Goal: Check status: Check status

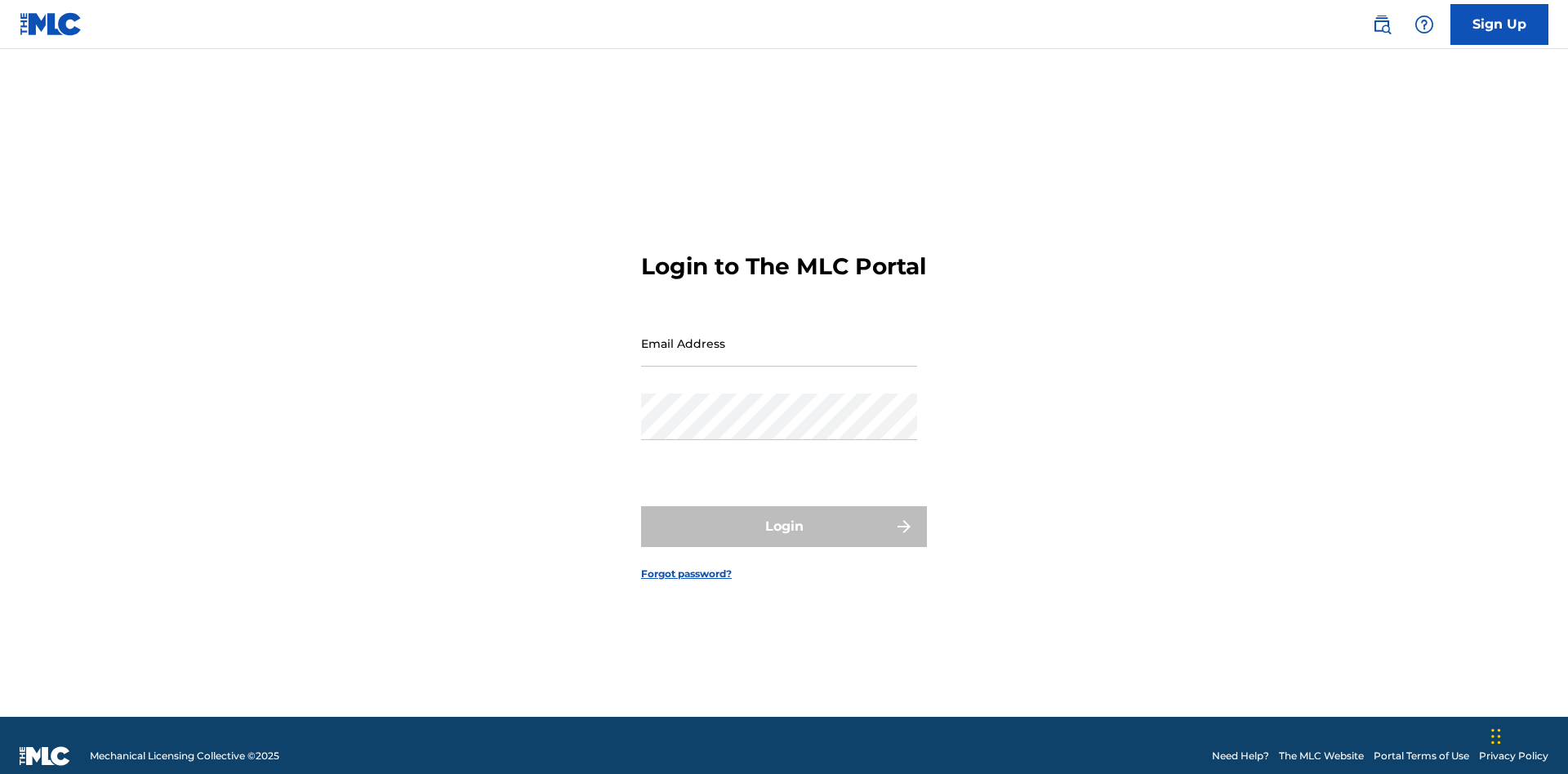
scroll to position [21, 0]
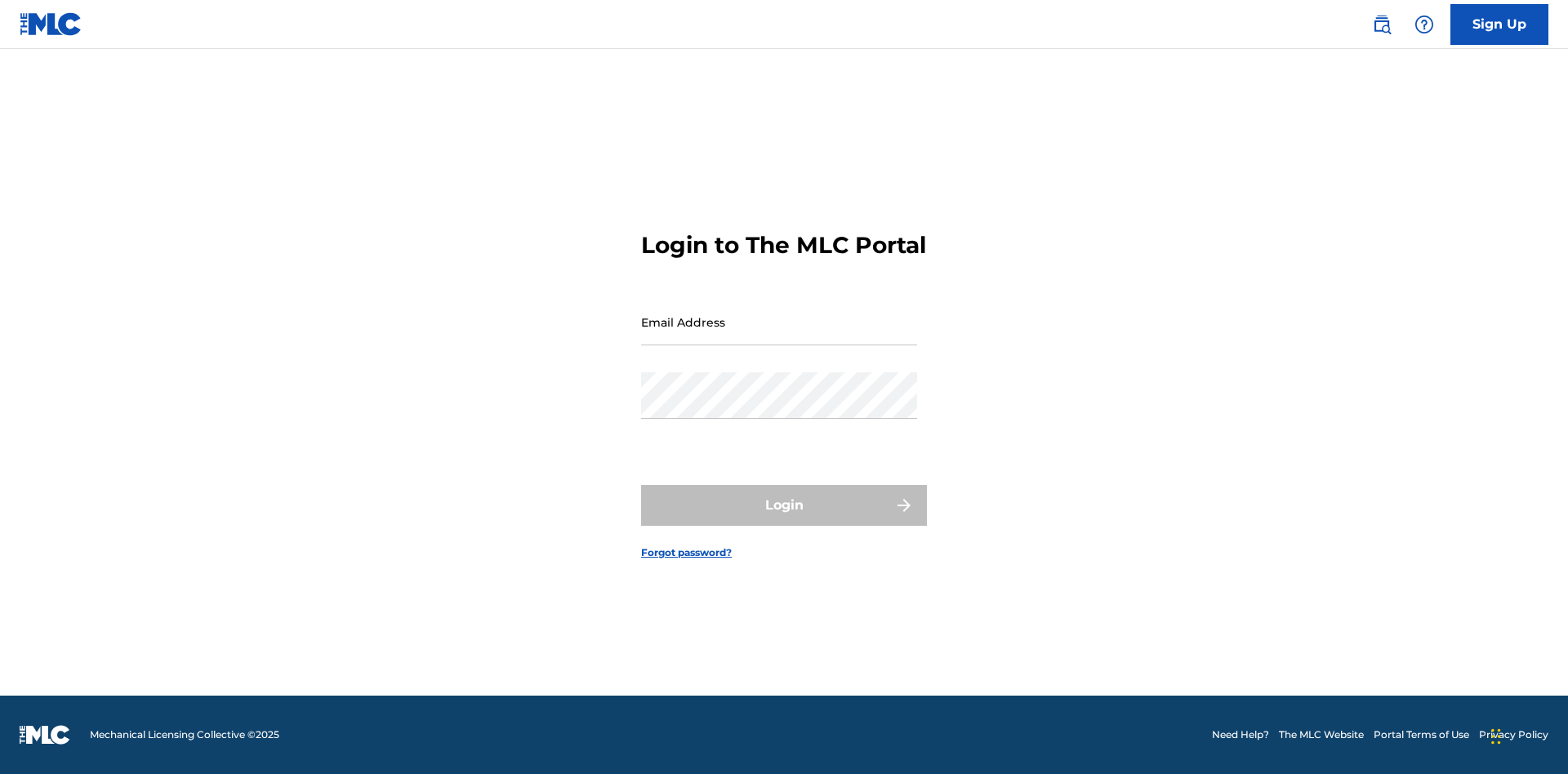
click at [779, 336] on input "Email Address" at bounding box center [779, 322] width 276 height 46
type input "Duke.McTesterson@gmail.com"
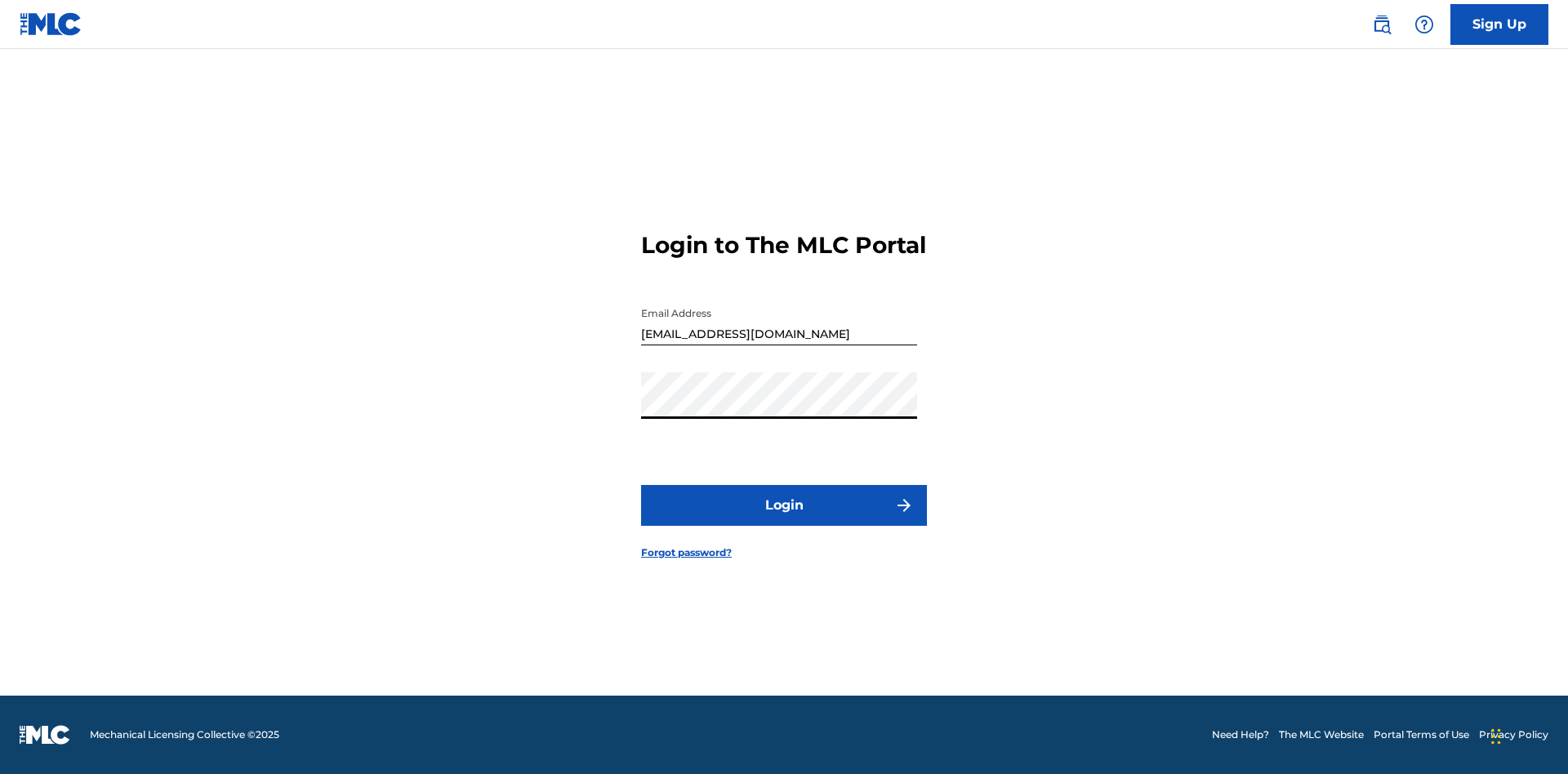
click at [784, 519] on button "Login" at bounding box center [784, 505] width 286 height 41
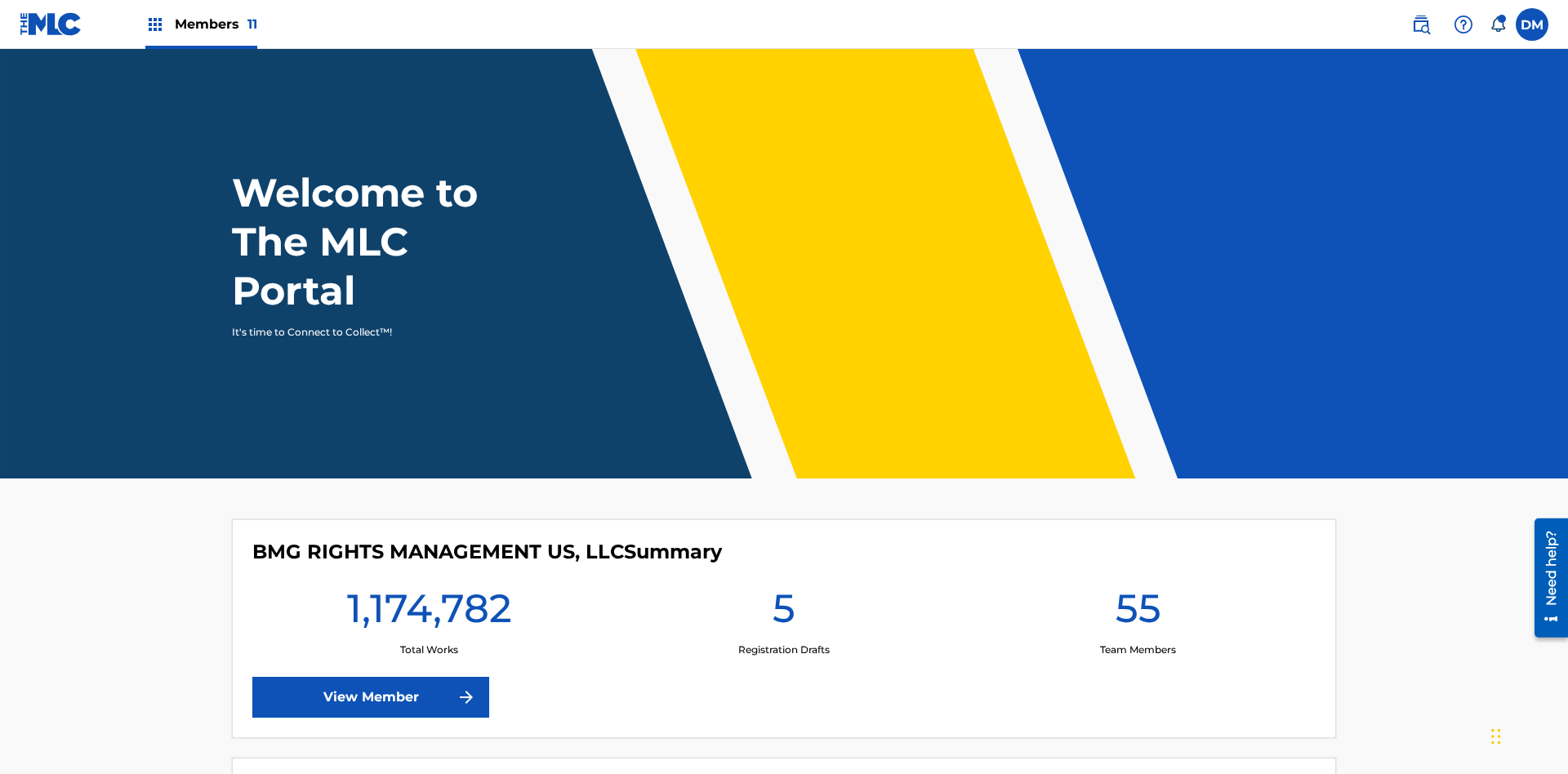
scroll to position [70, 0]
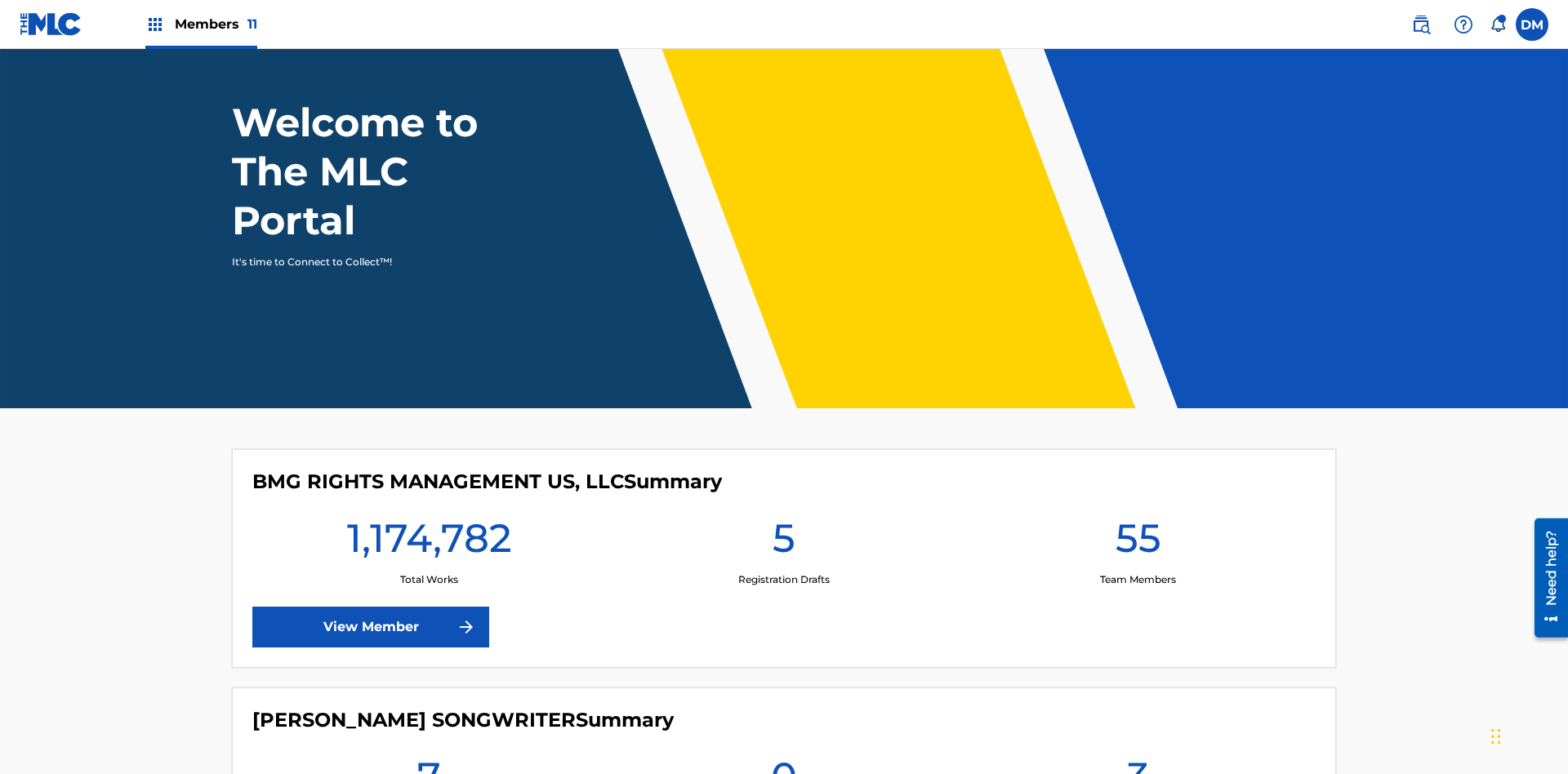
click at [201, 24] on span "Members 11" at bounding box center [216, 24] width 83 height 19
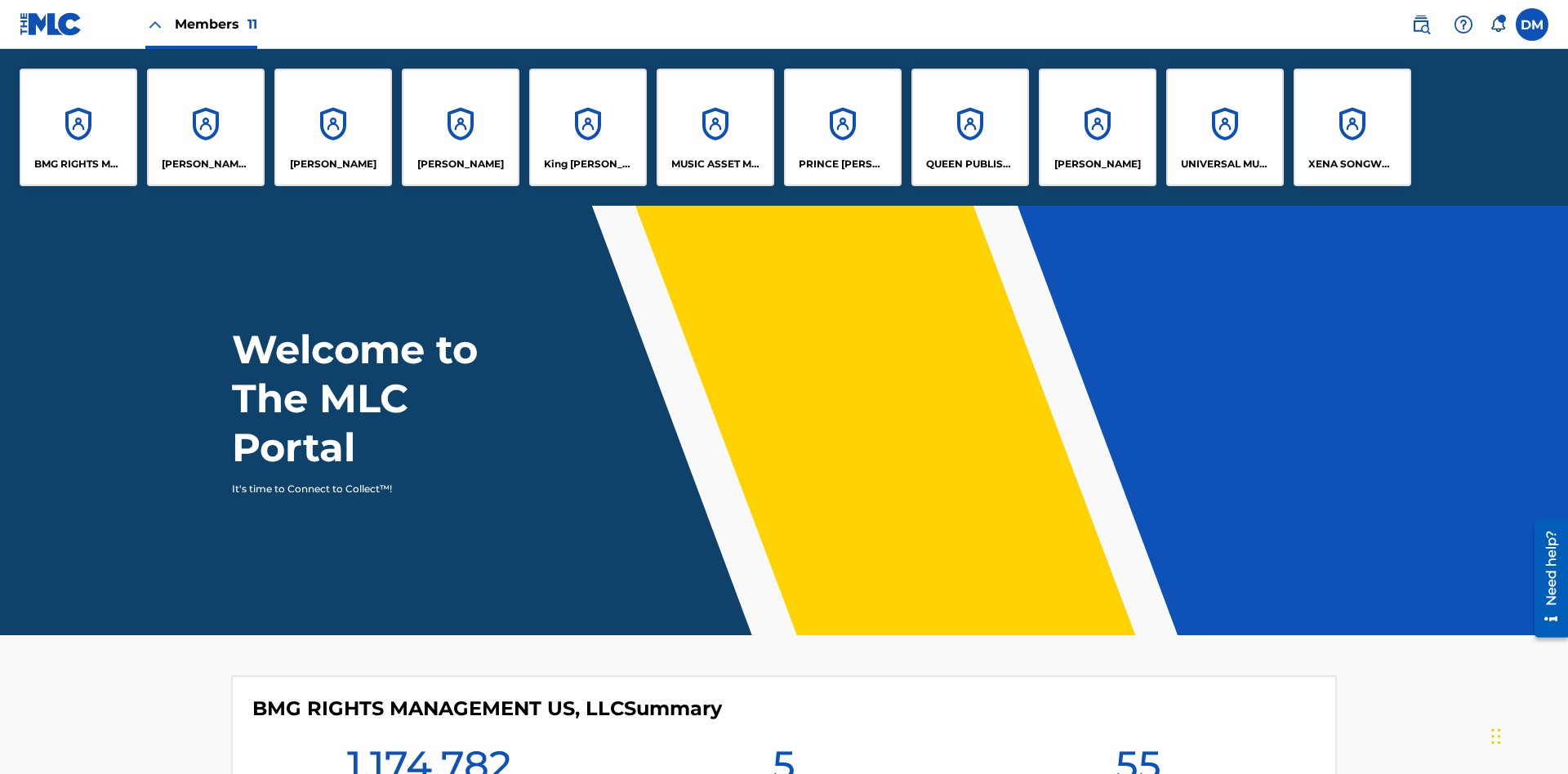
click at [1224, 164] on p "UNIVERSAL MUSIC PUB GROUP" at bounding box center [1225, 164] width 89 height 15
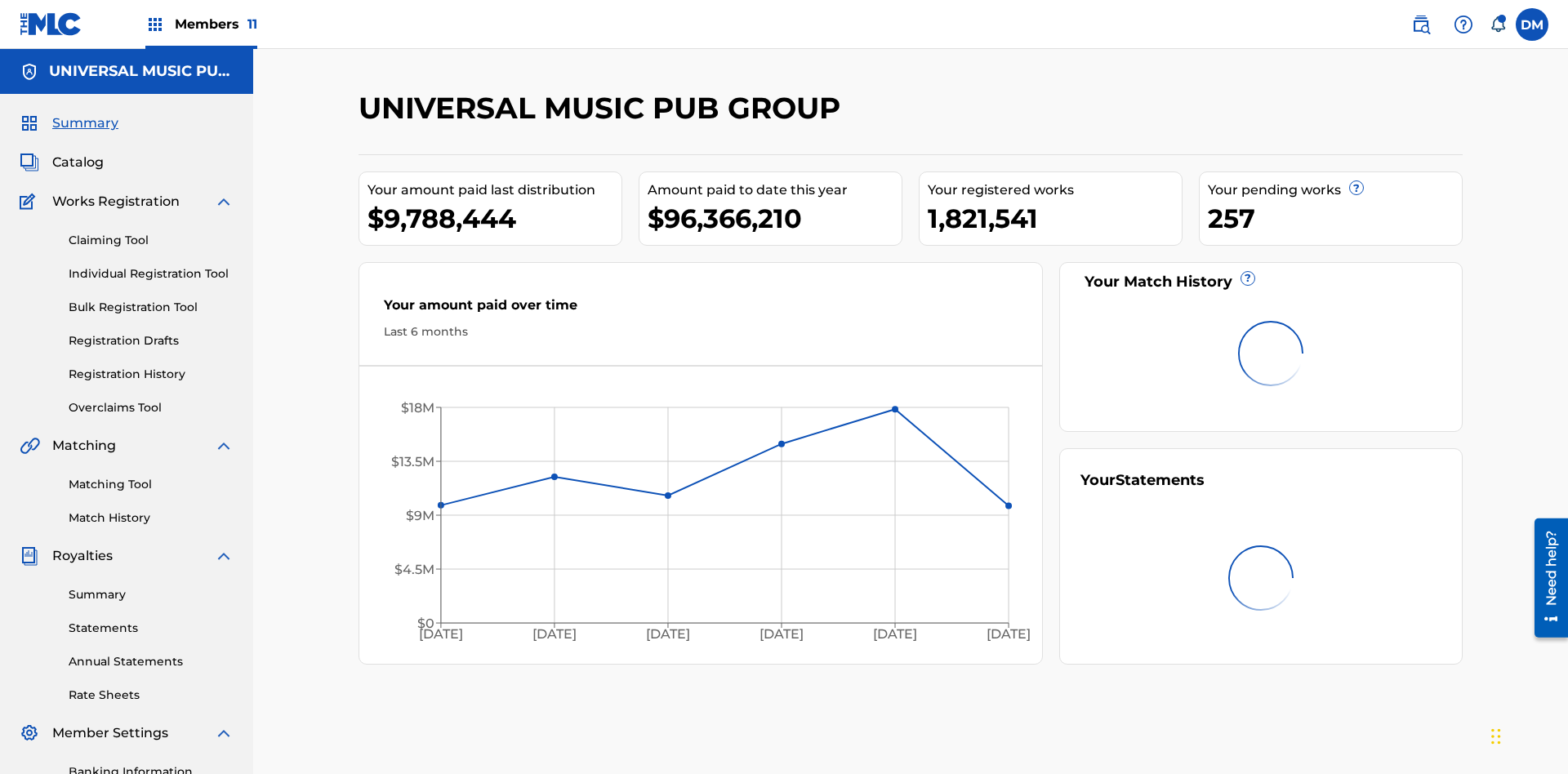
click at [151, 366] on link "Registration History" at bounding box center [150, 374] width 165 height 17
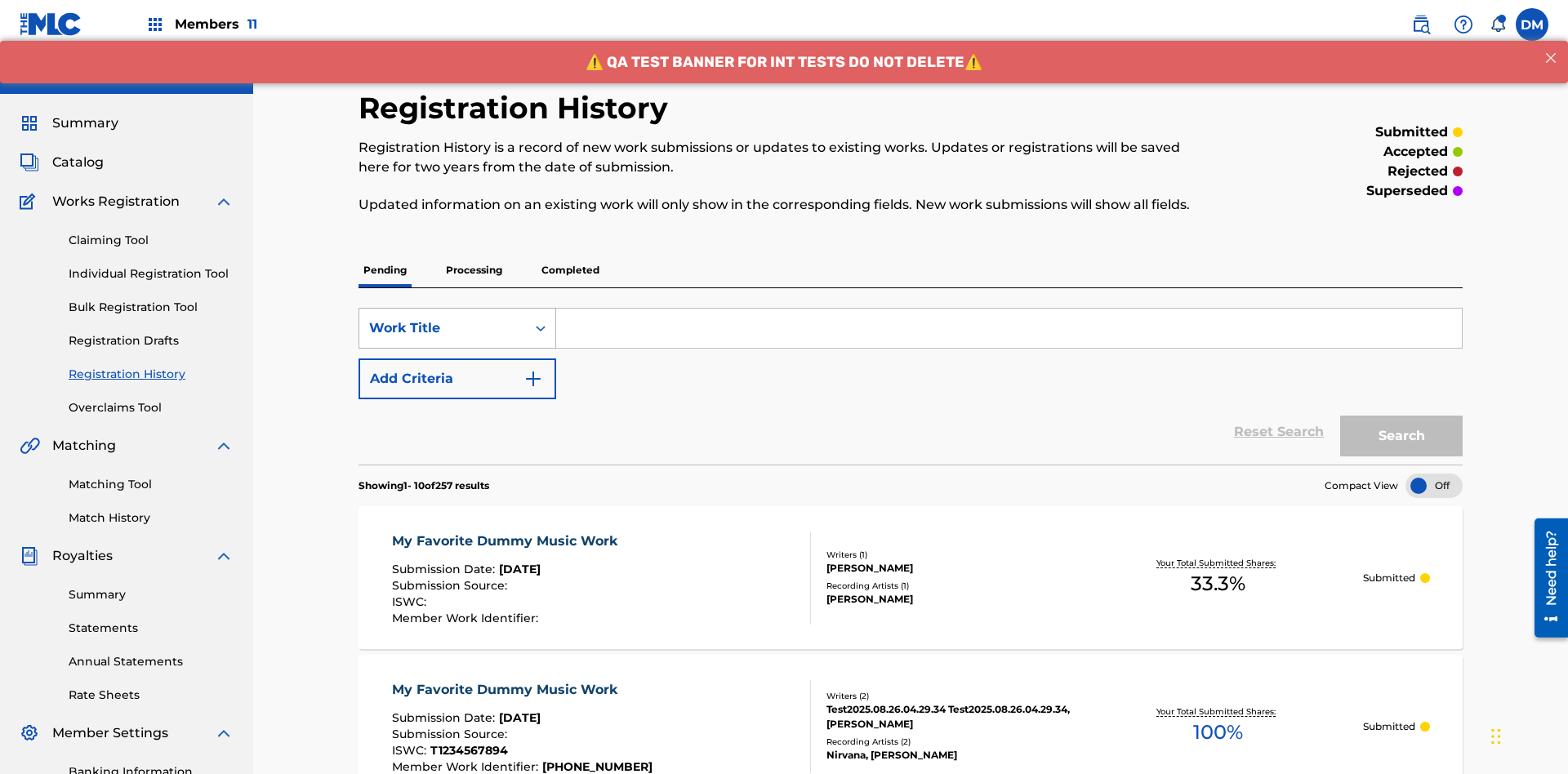
click at [443, 318] on div "Work Title" at bounding box center [443, 328] width 147 height 20
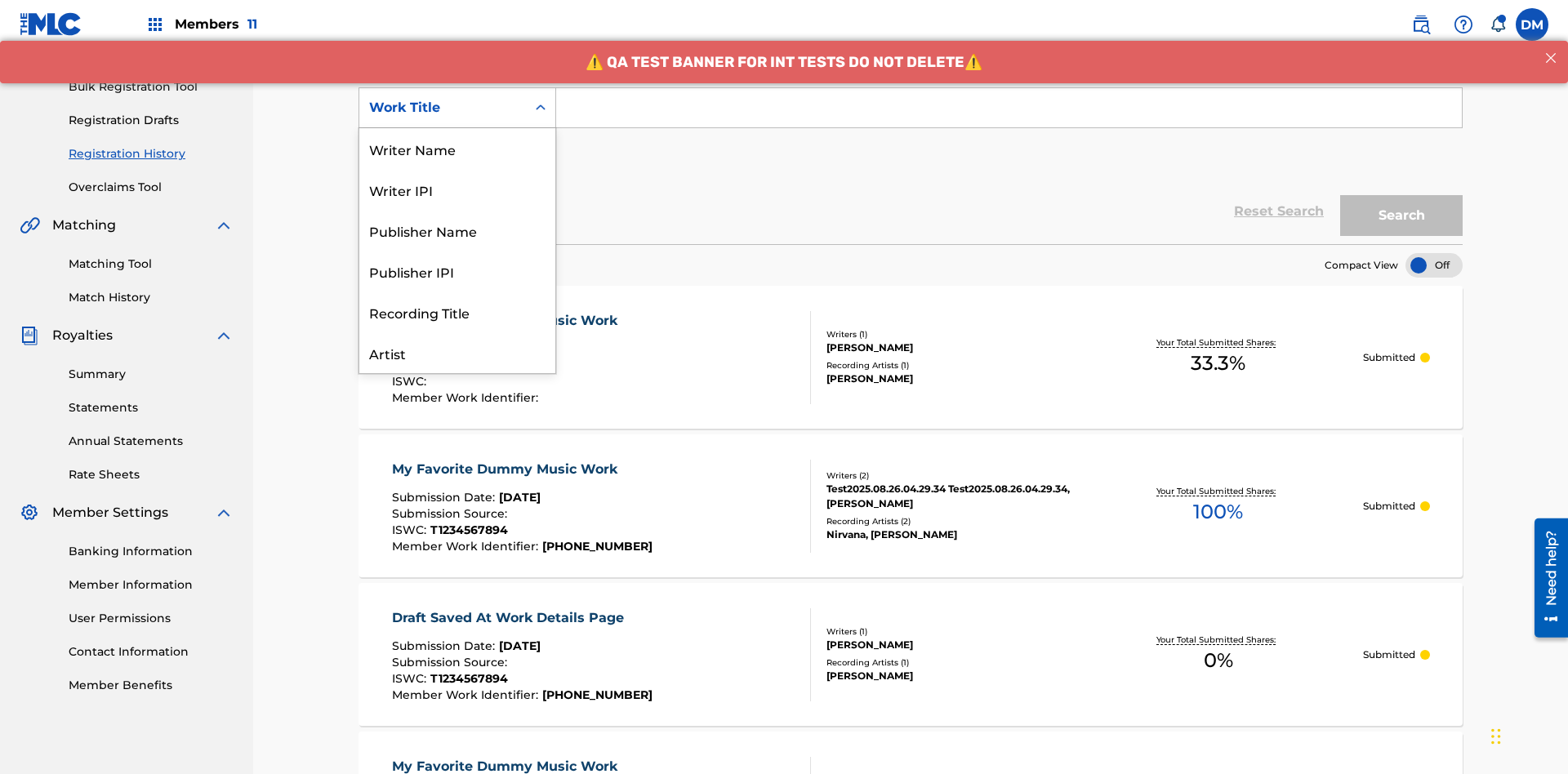
scroll to position [82, 0]
click at [457, 353] on div "Work Title" at bounding box center [457, 352] width 196 height 41
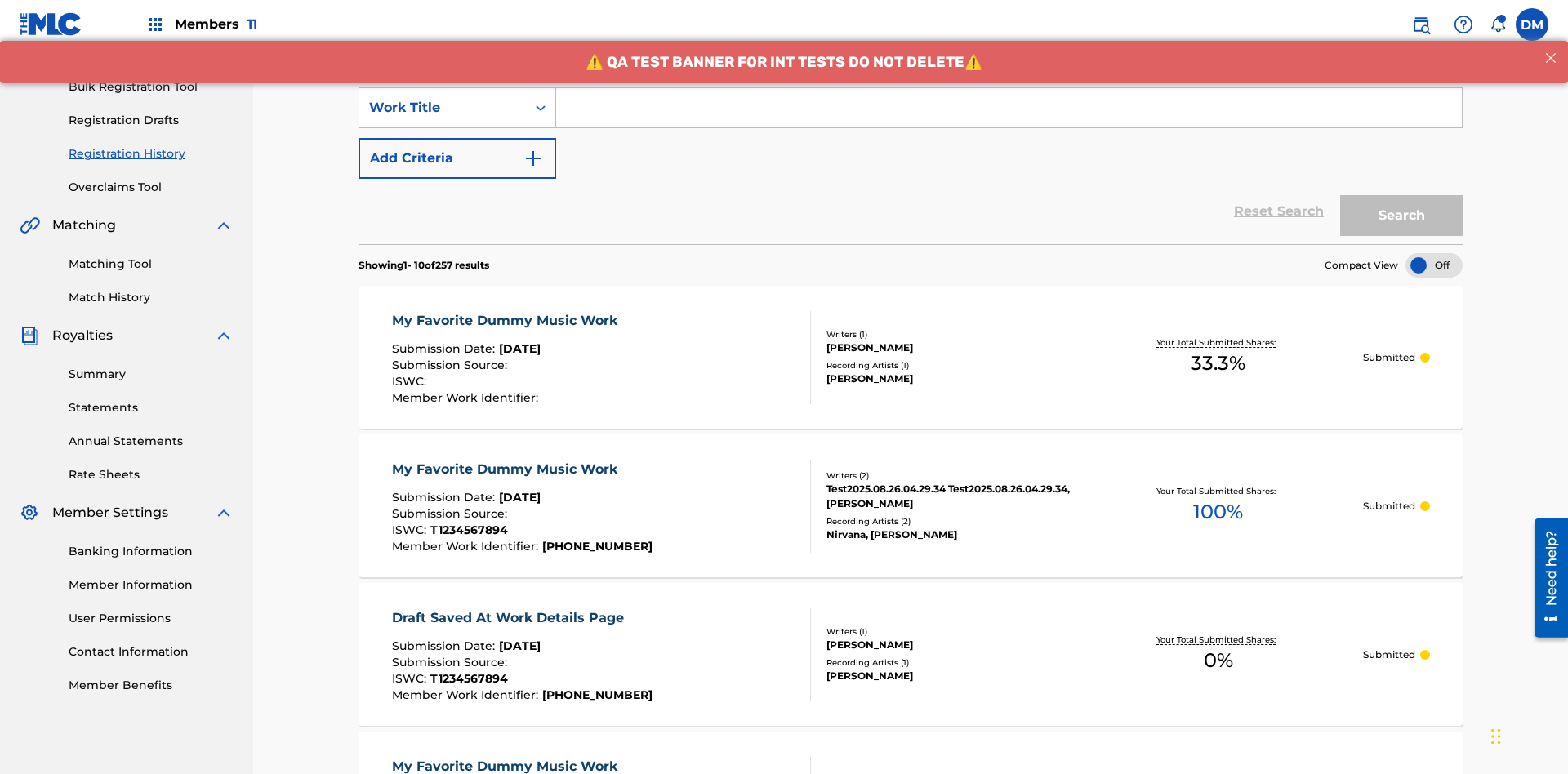
click at [457, 138] on button "Add Criteria" at bounding box center [457, 158] width 197 height 41
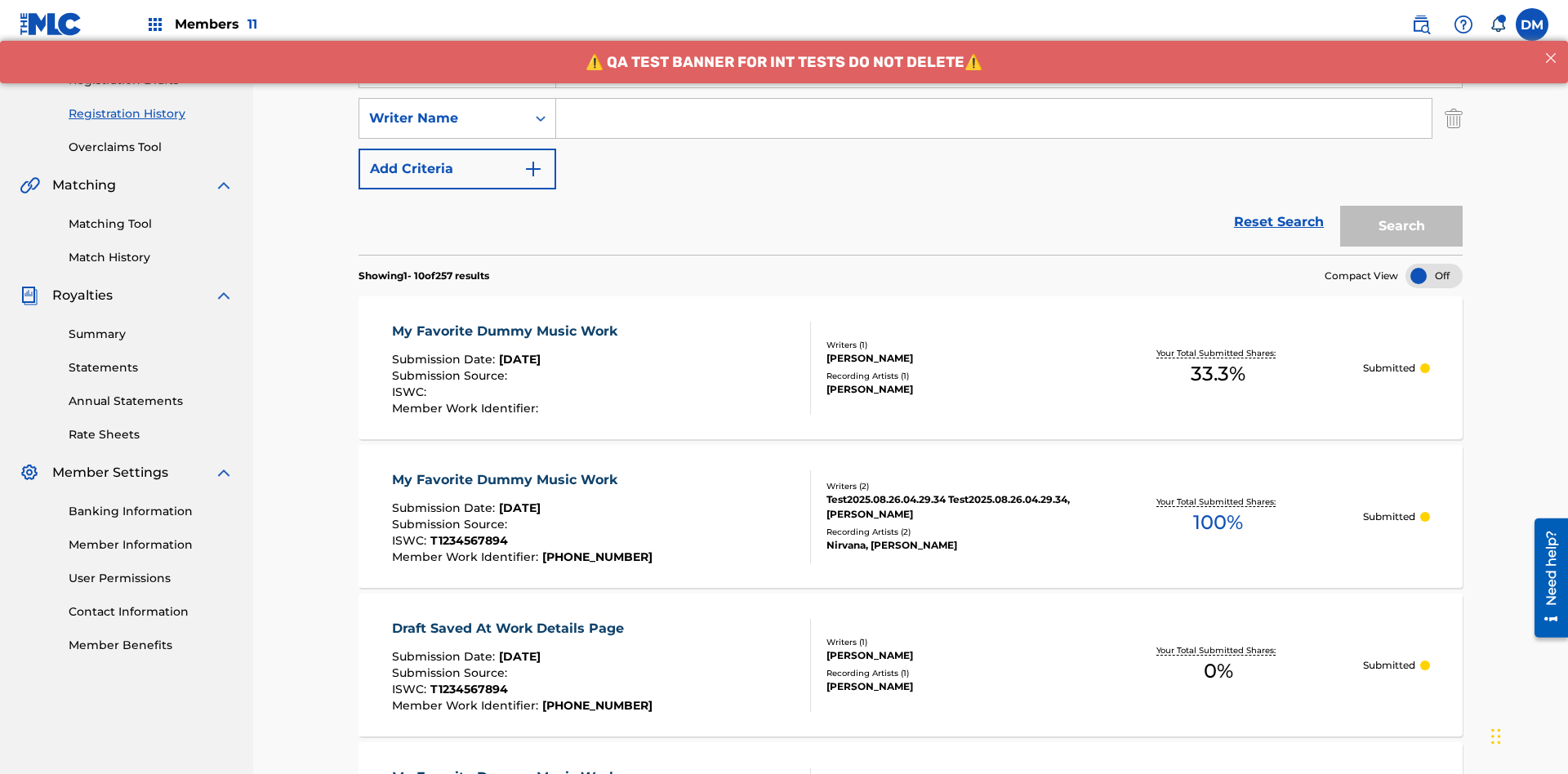
scroll to position [271, 0]
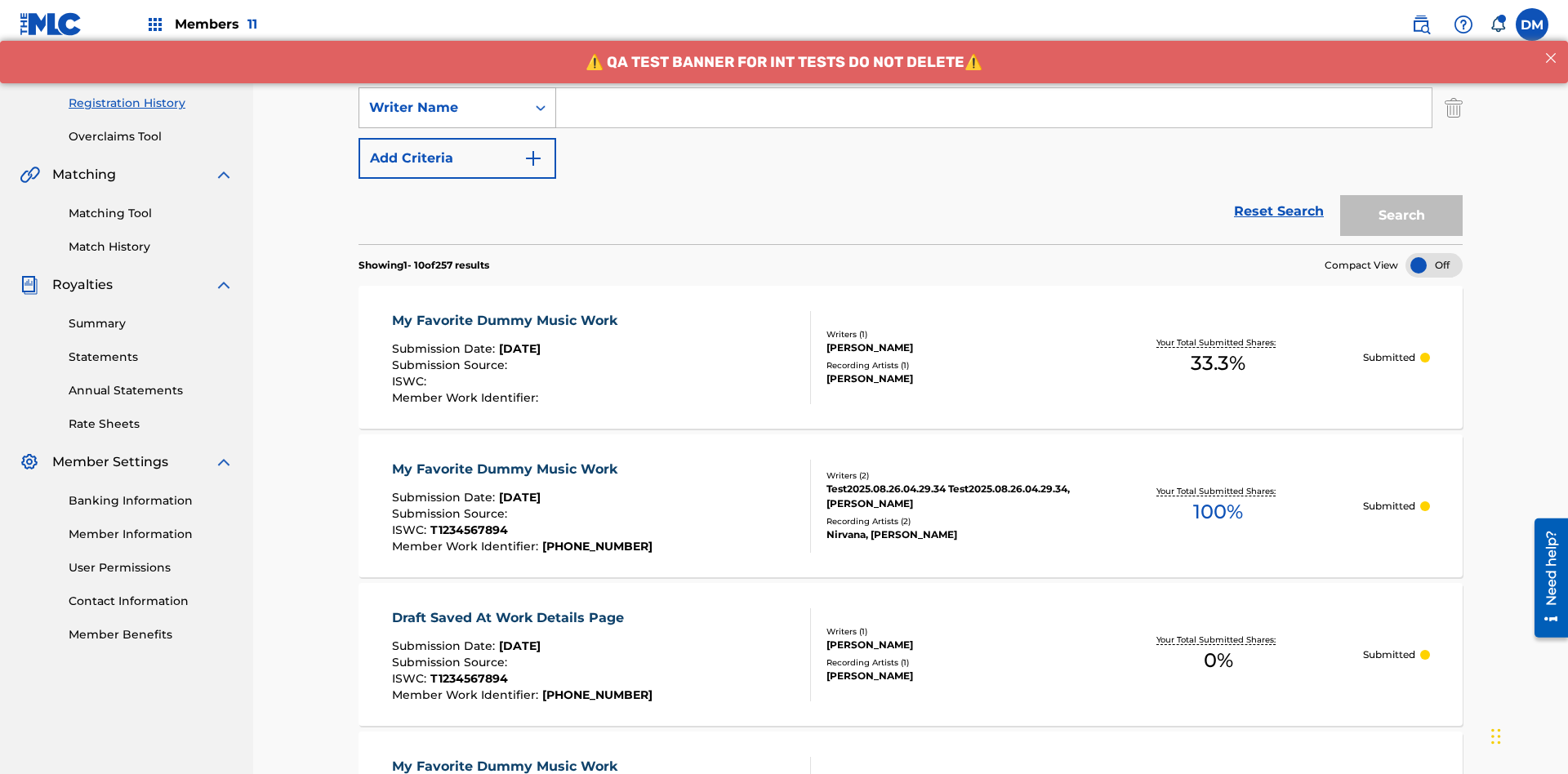
click at [443, 108] on div "Writer Name" at bounding box center [443, 108] width 147 height 20
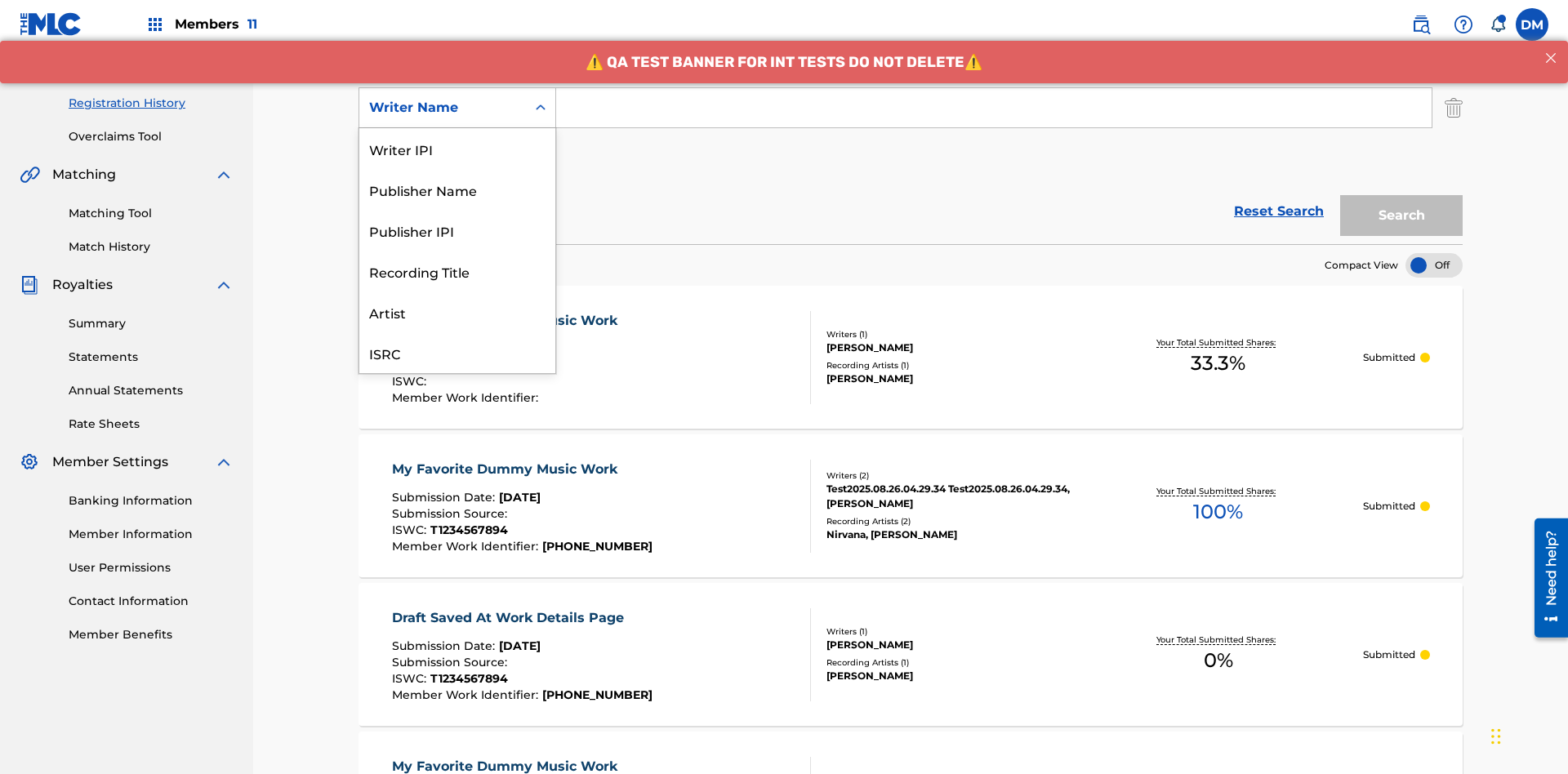
scroll to position [41, 0]
click at [457, 230] on div "Recording Title" at bounding box center [457, 230] width 196 height 41
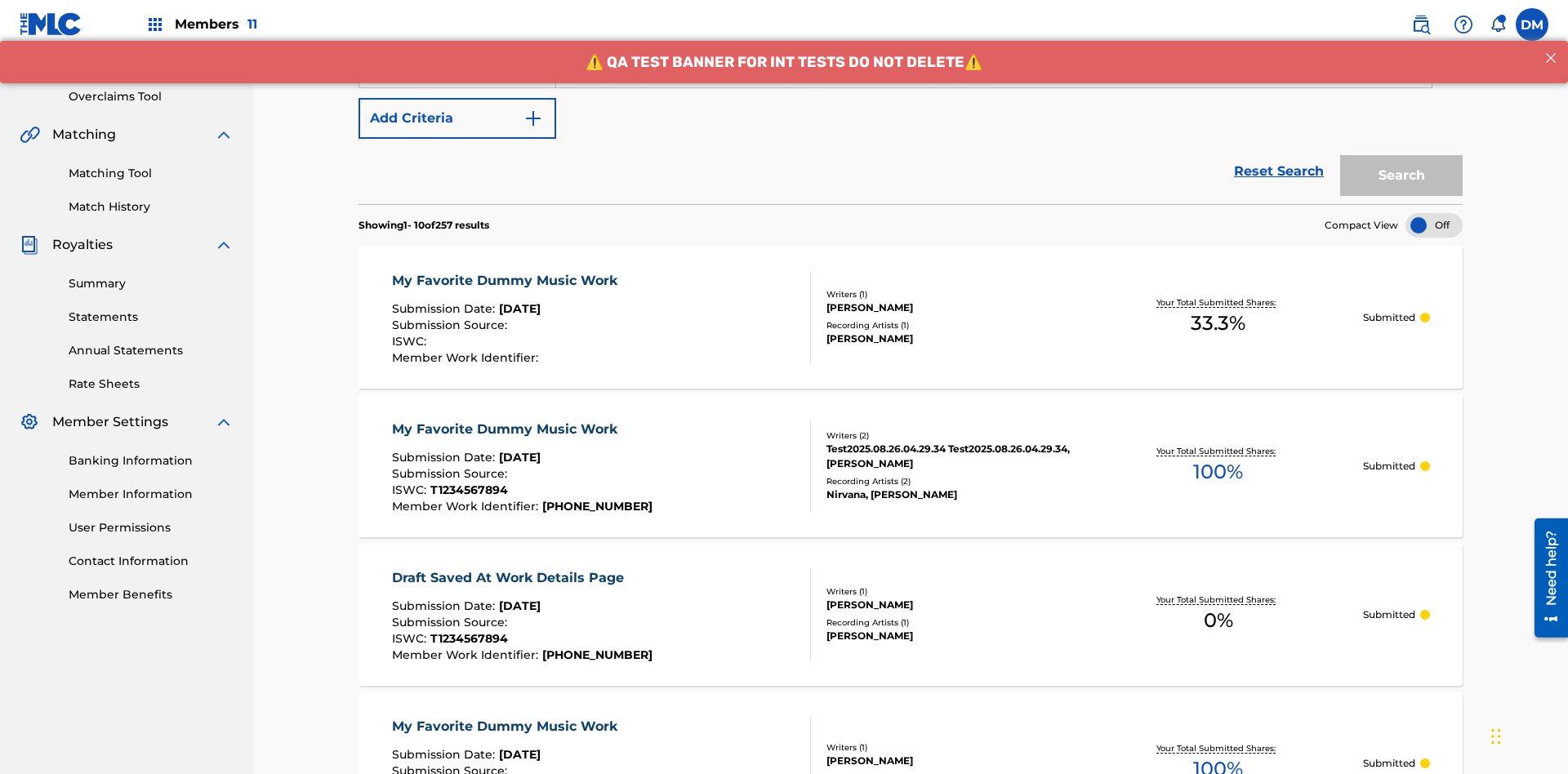
click at [457, 118] on button "Add Criteria" at bounding box center [457, 118] width 197 height 41
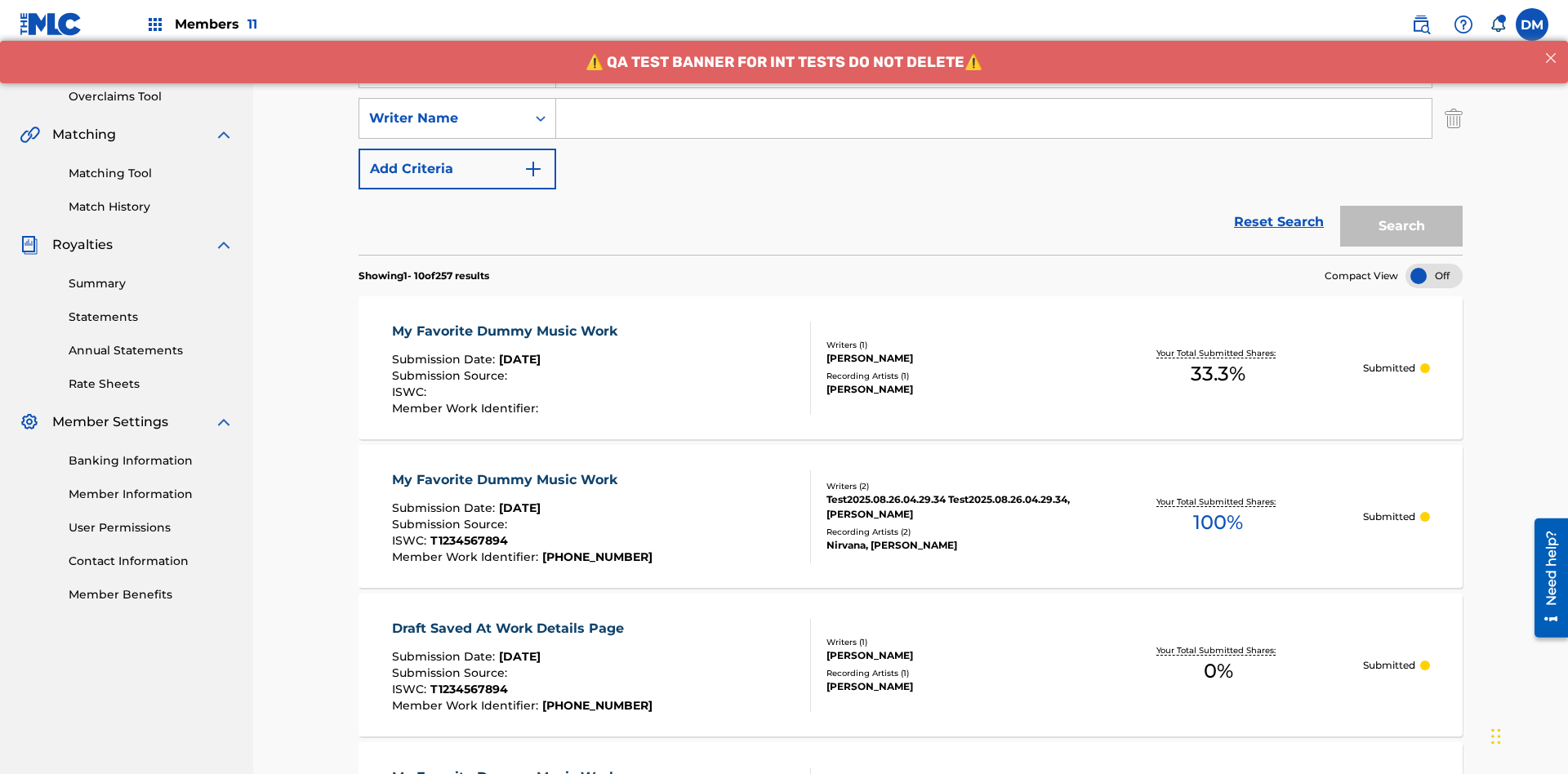
scroll to position [322, 0]
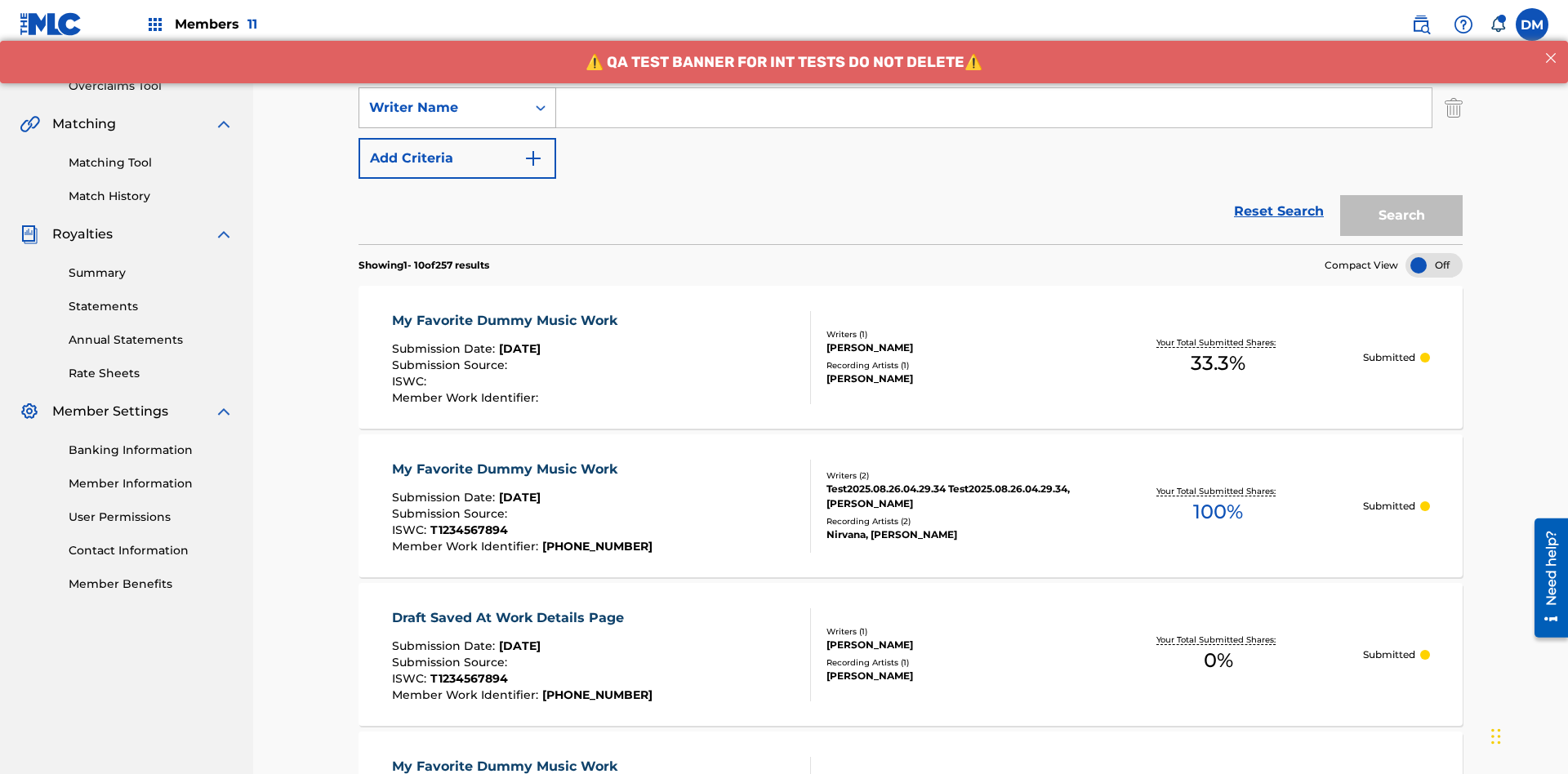
click at [443, 108] on div "Writer Name" at bounding box center [443, 108] width 147 height 20
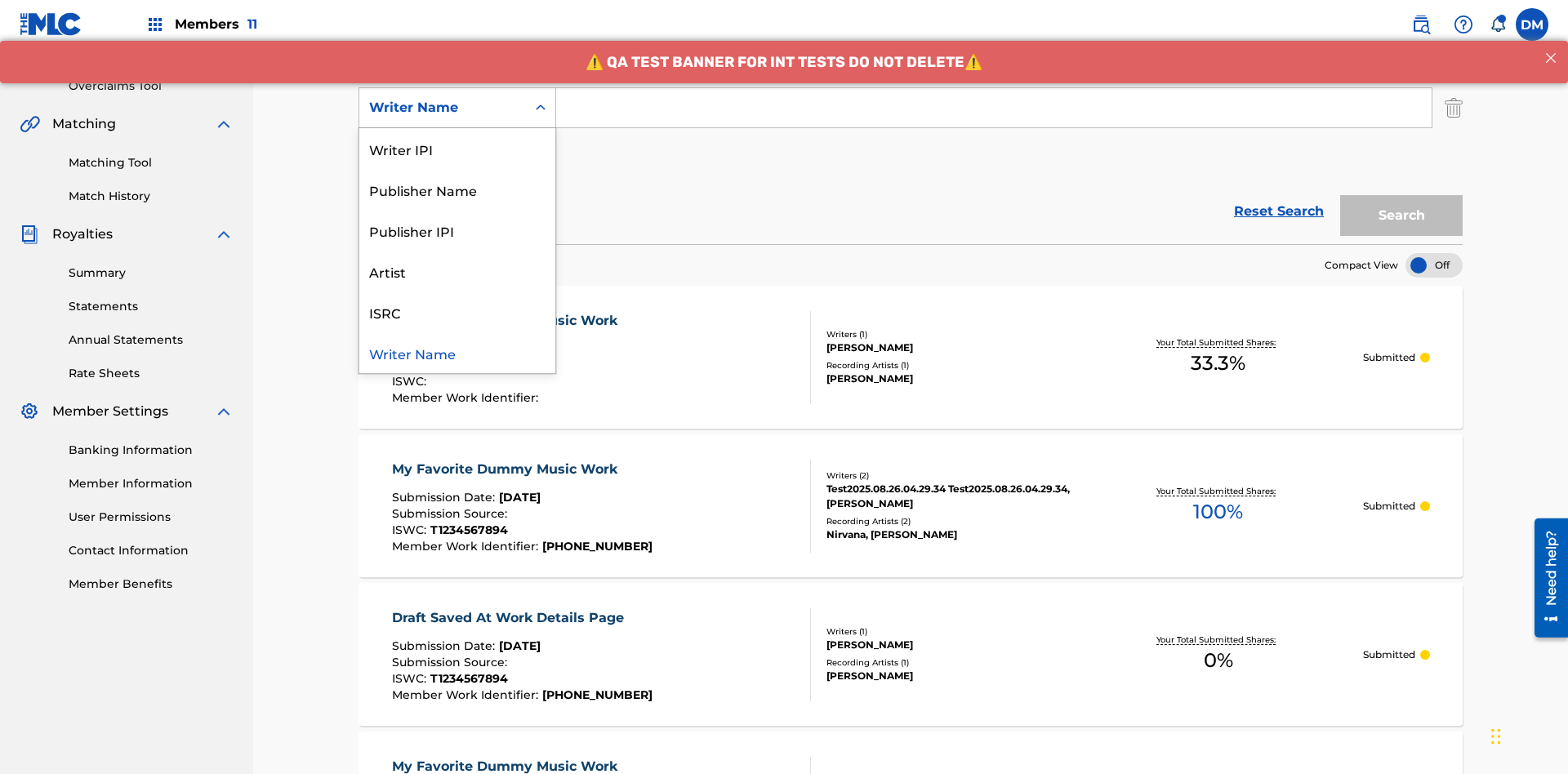
click at [457, 312] on div "ISRC" at bounding box center [457, 312] width 196 height 41
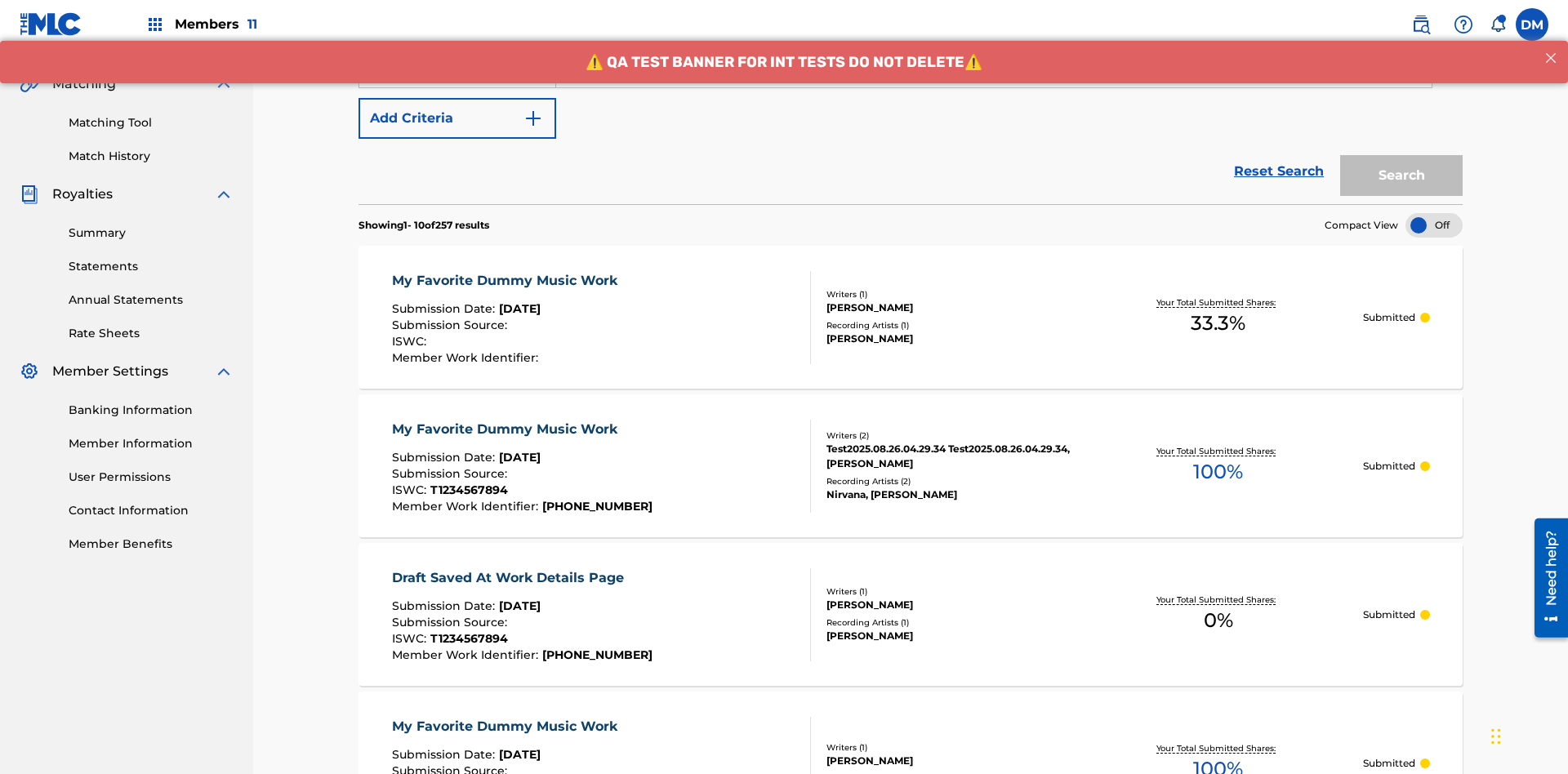
click at [457, 118] on button "Add Criteria" at bounding box center [457, 118] width 197 height 41
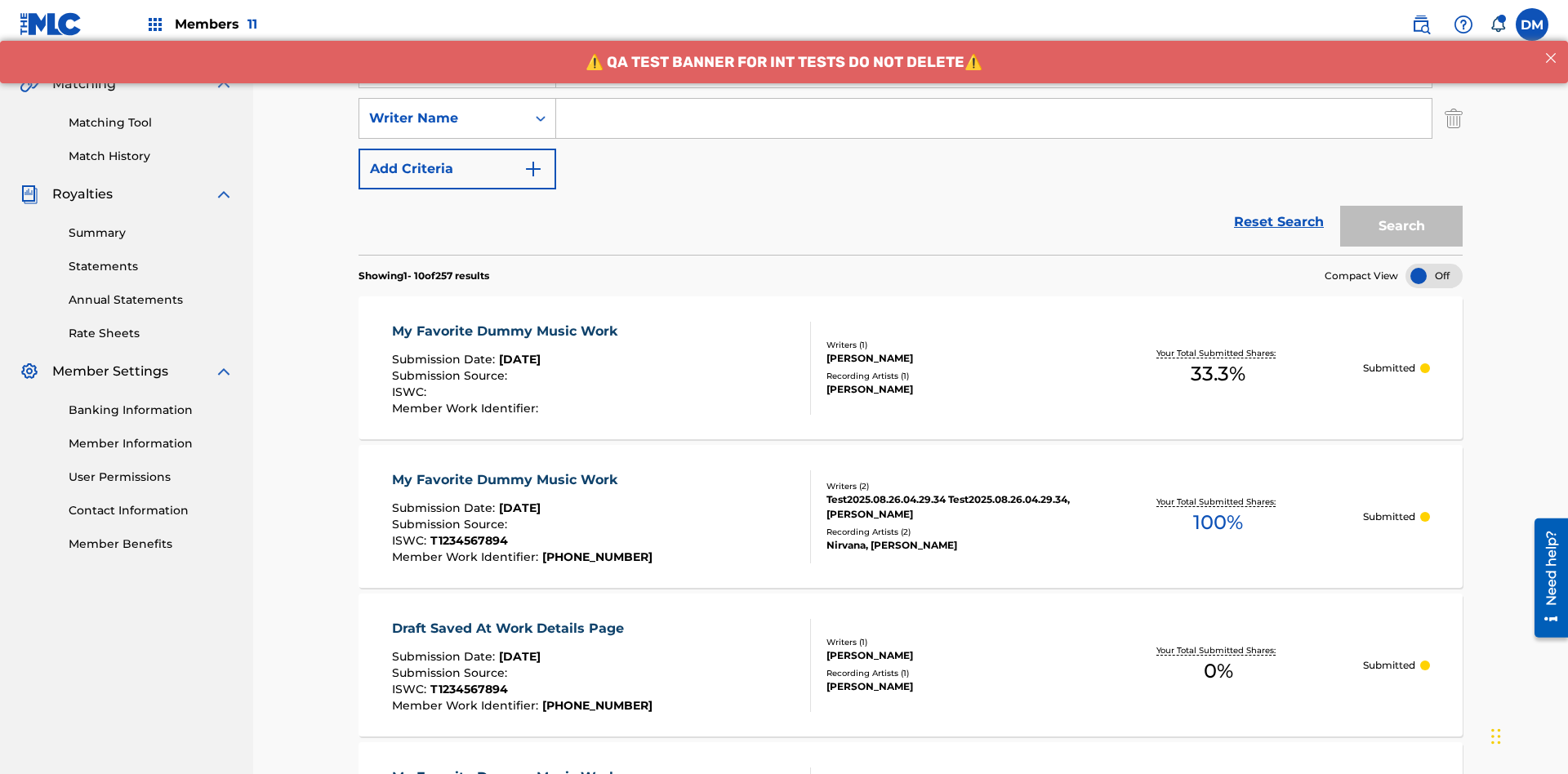
scroll to position [372, 0]
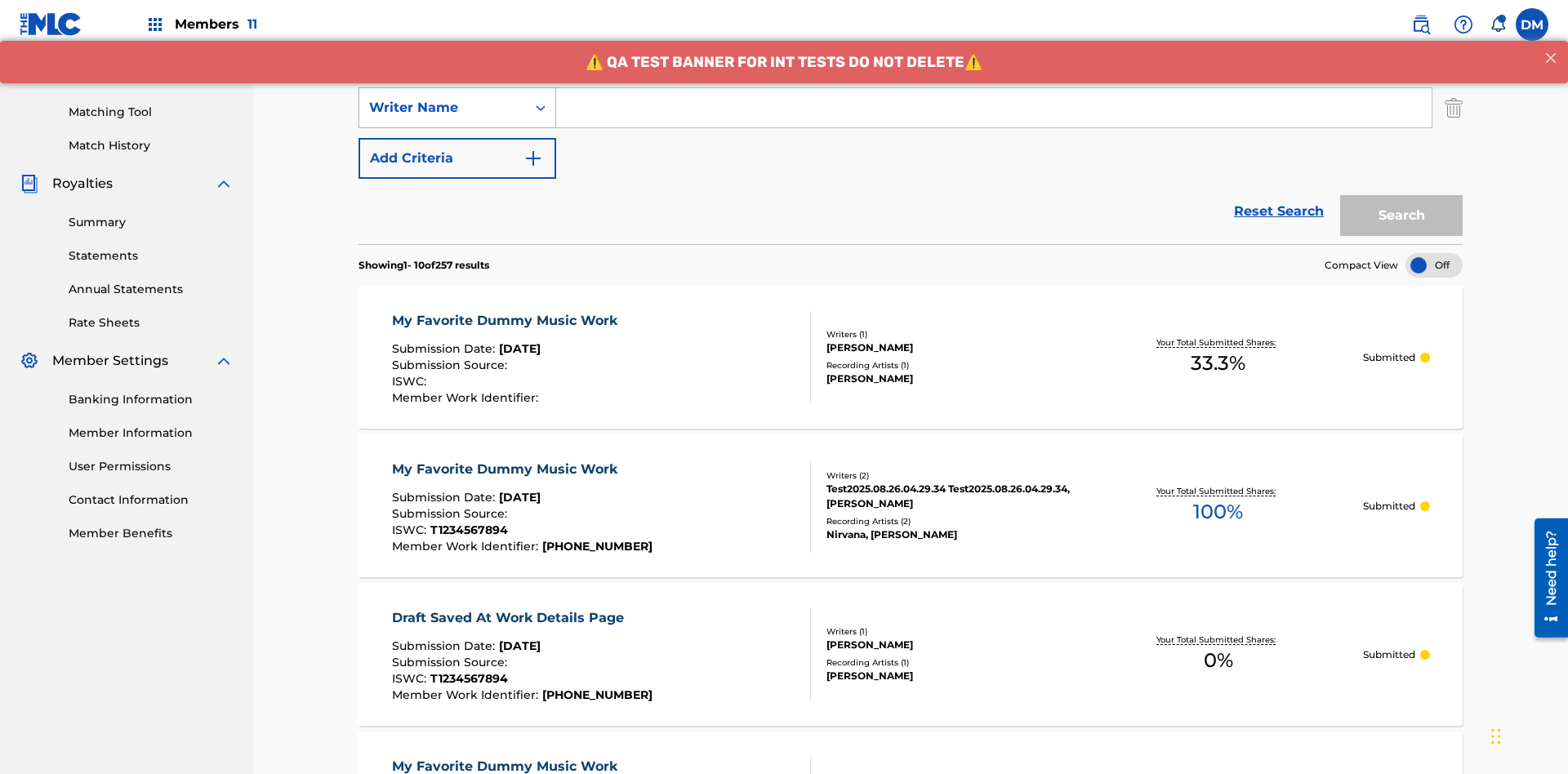
click at [443, 108] on div "Writer Name" at bounding box center [443, 108] width 147 height 20
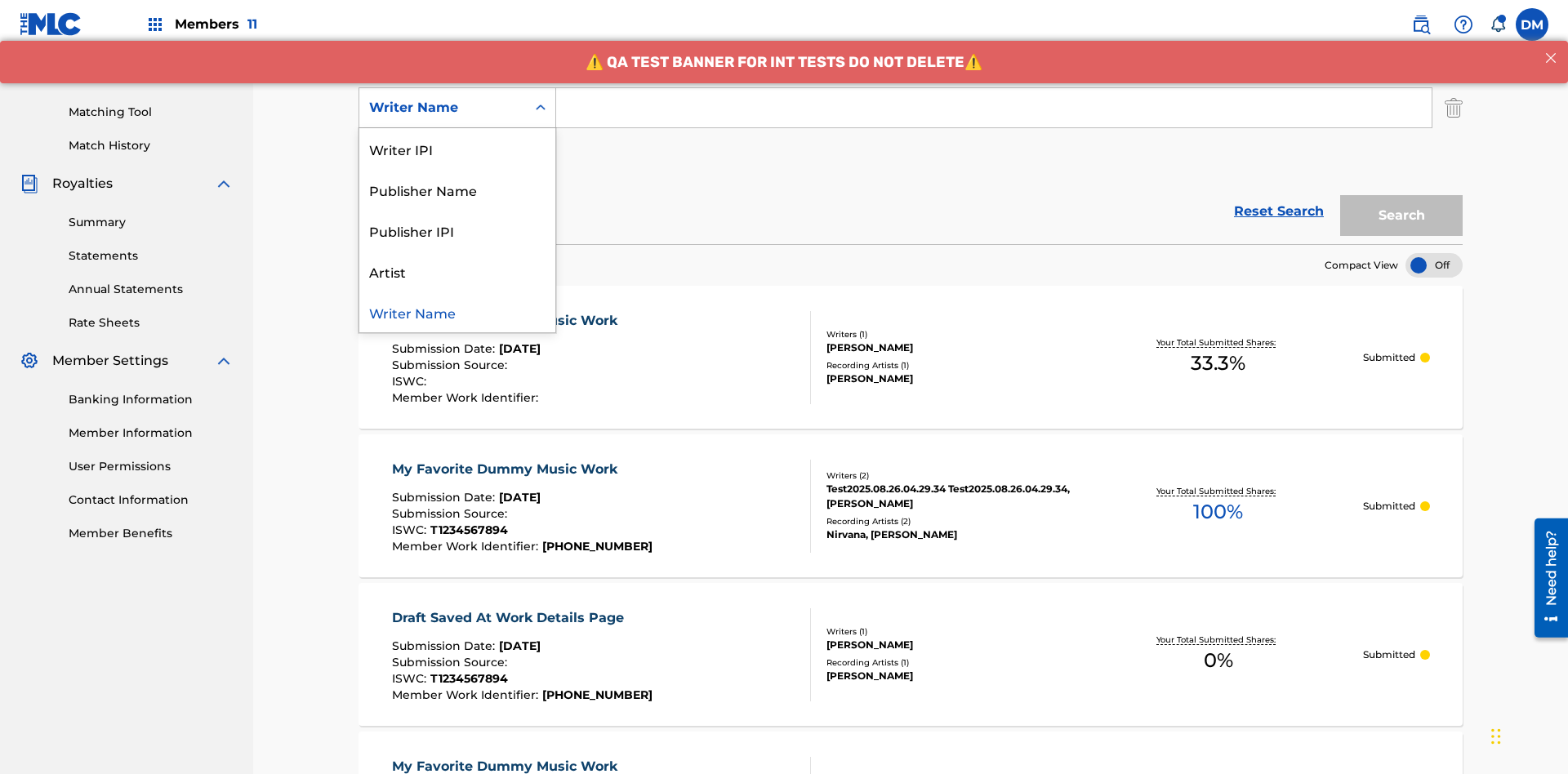
click at [457, 312] on div "Writer Name" at bounding box center [457, 312] width 196 height 41
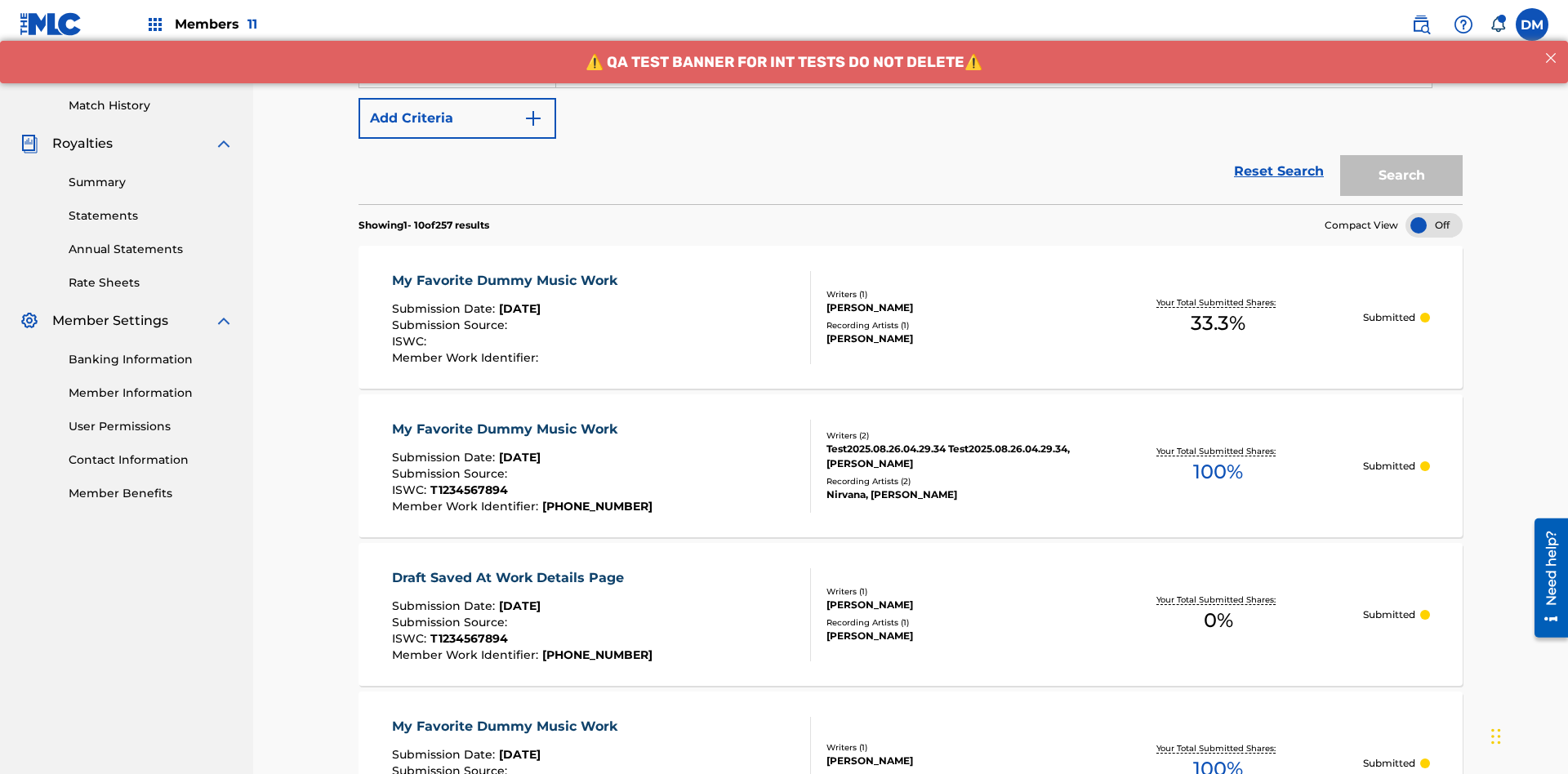
click at [457, 118] on button "Add Criteria" at bounding box center [457, 118] width 197 height 41
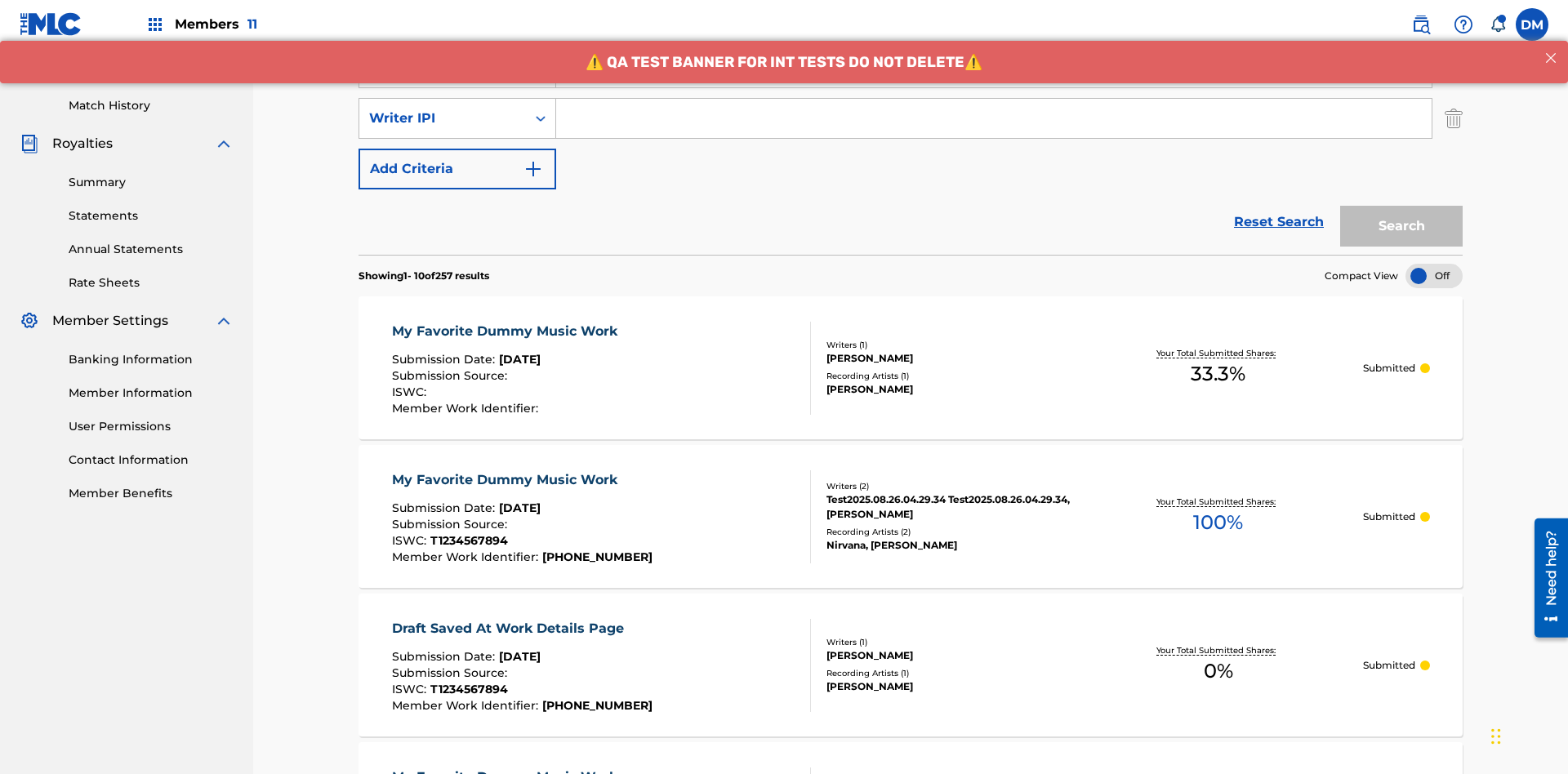
scroll to position [423, 0]
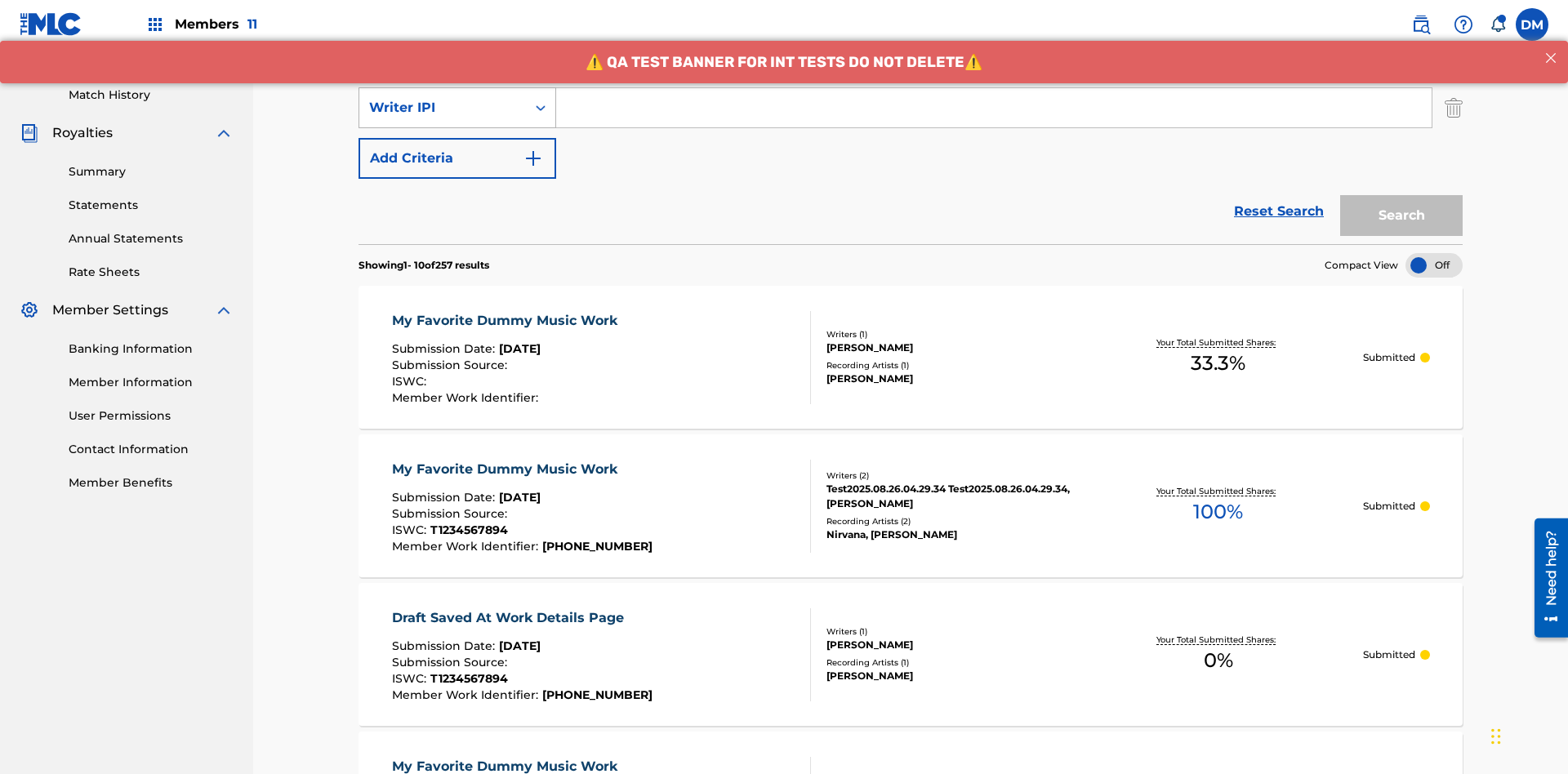
click at [443, 108] on div "Writer IPI" at bounding box center [443, 108] width 147 height 20
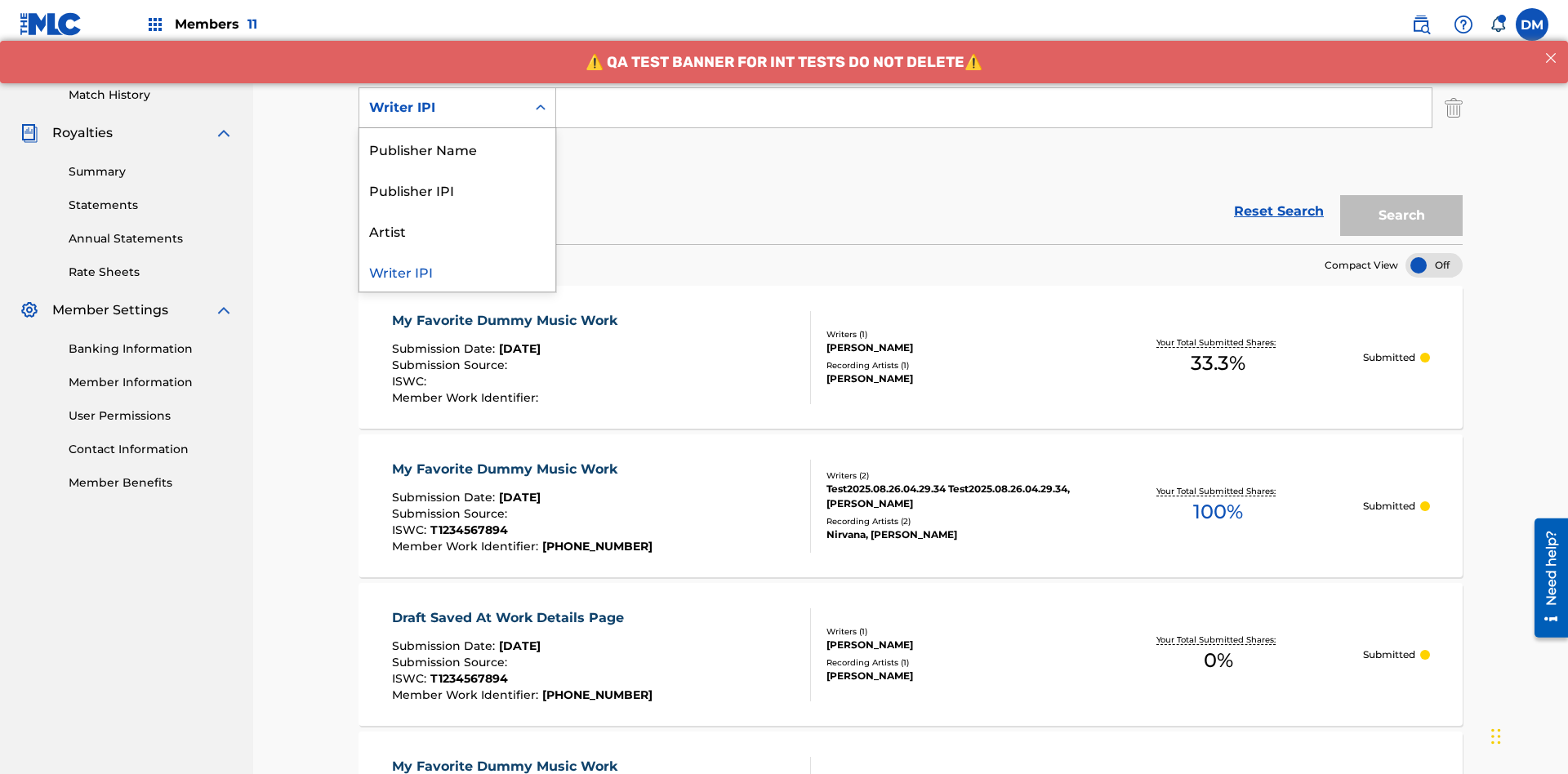
click at [457, 148] on div "Publisher Name" at bounding box center [457, 148] width 196 height 41
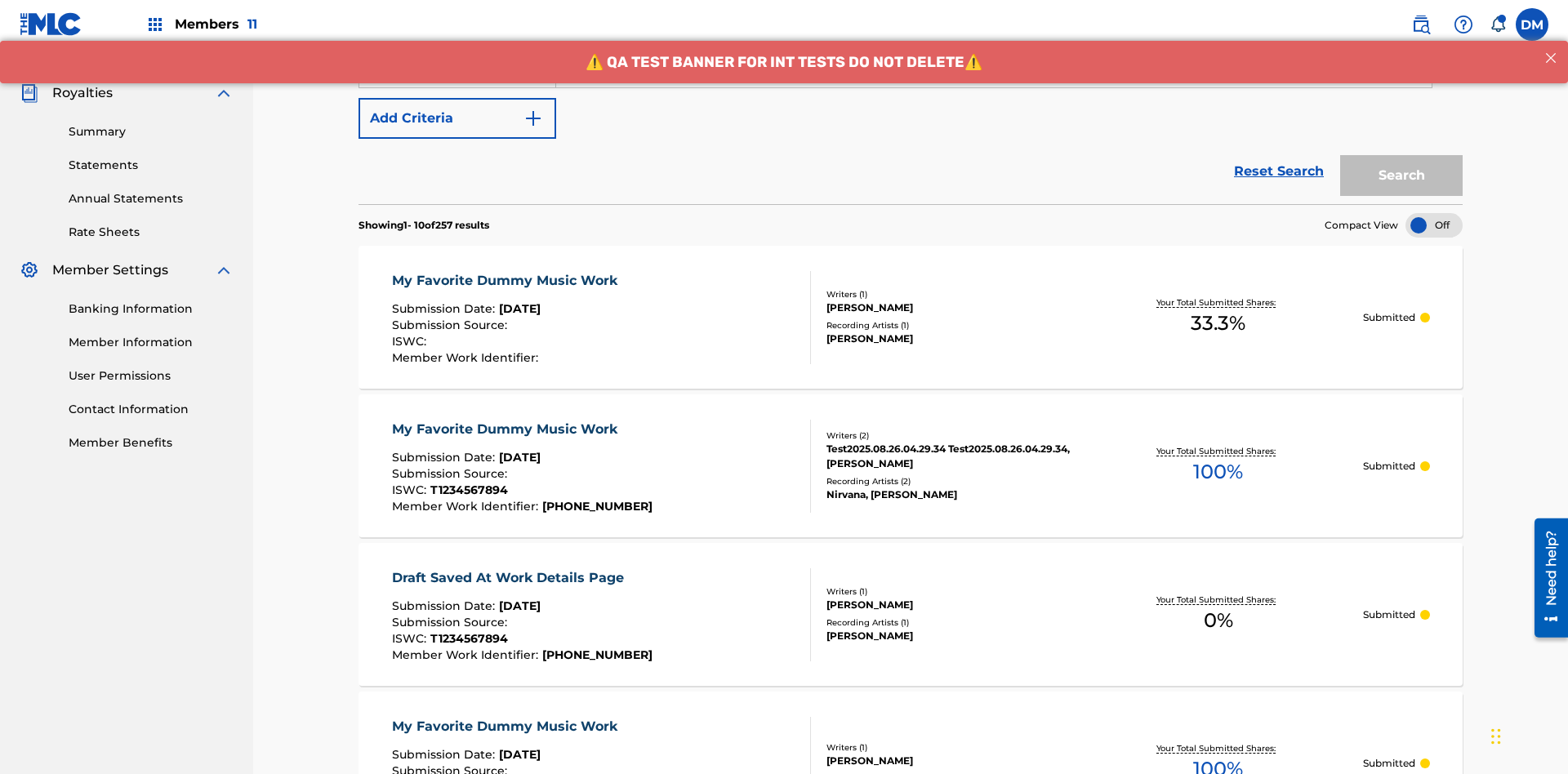
click at [457, 118] on button "Add Criteria" at bounding box center [457, 118] width 197 height 41
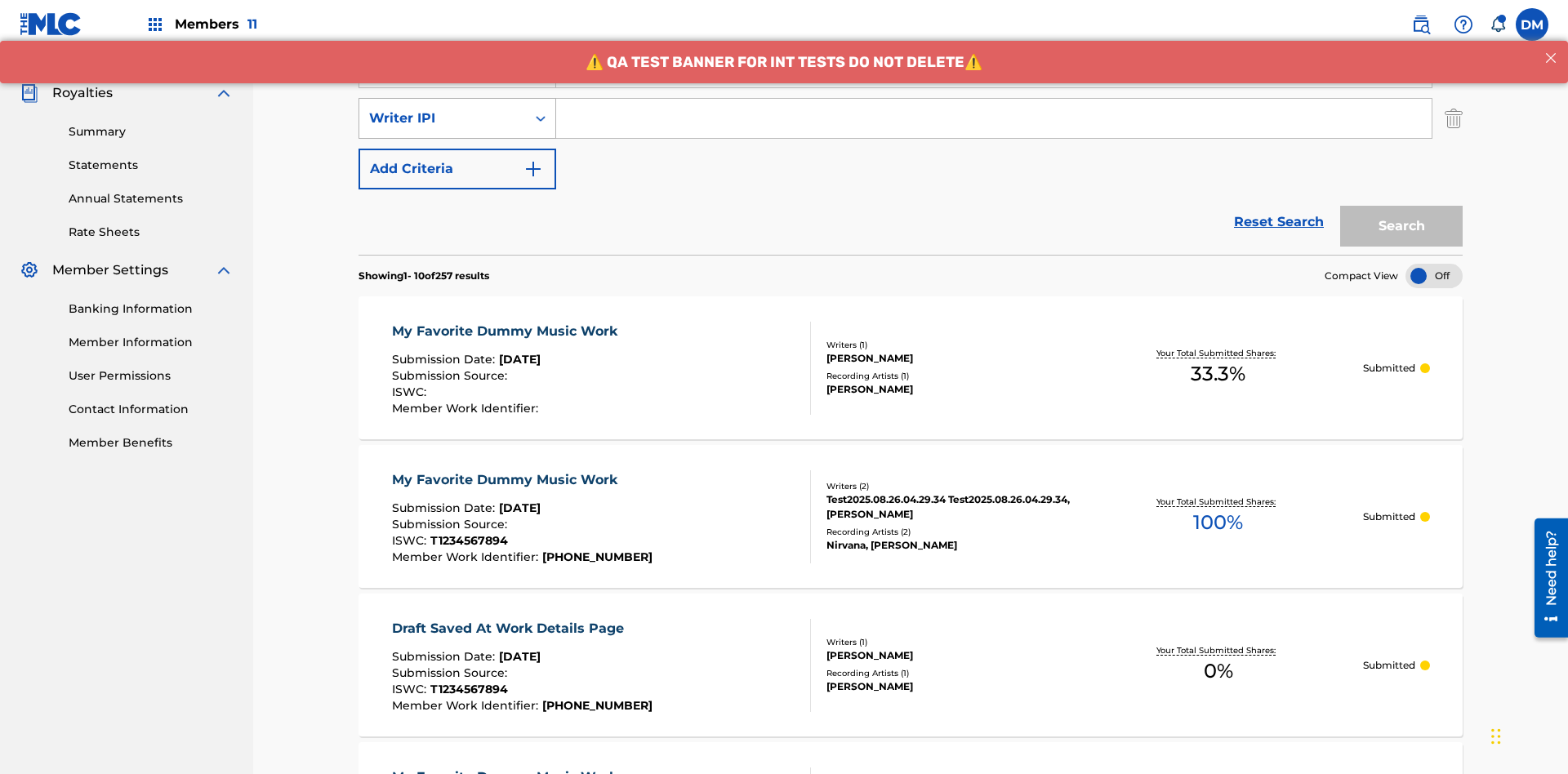
click at [443, 108] on div "Writer IPI" at bounding box center [443, 118] width 147 height 20
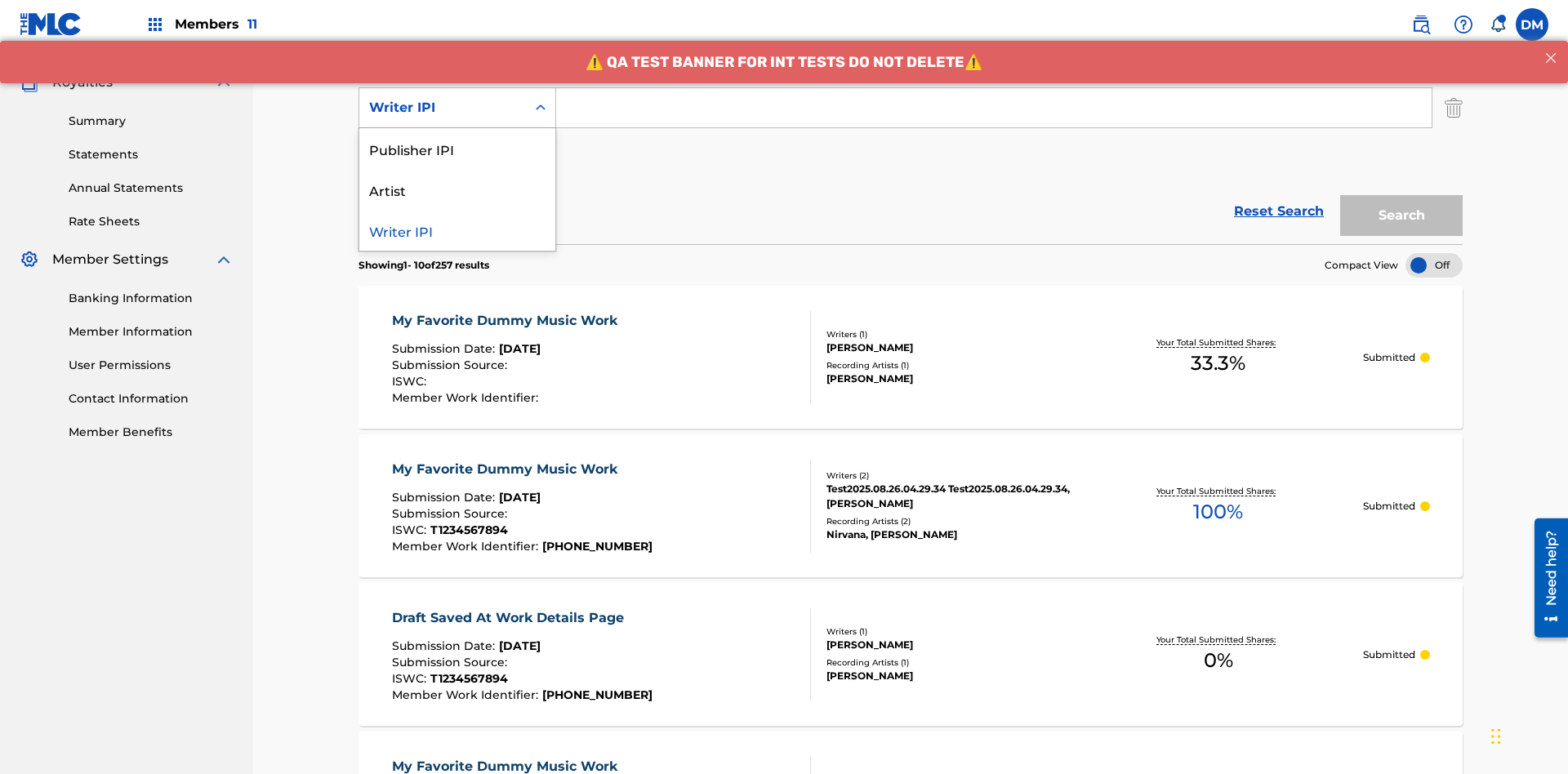
click at [457, 148] on div "Publisher IPI" at bounding box center [457, 148] width 196 height 41
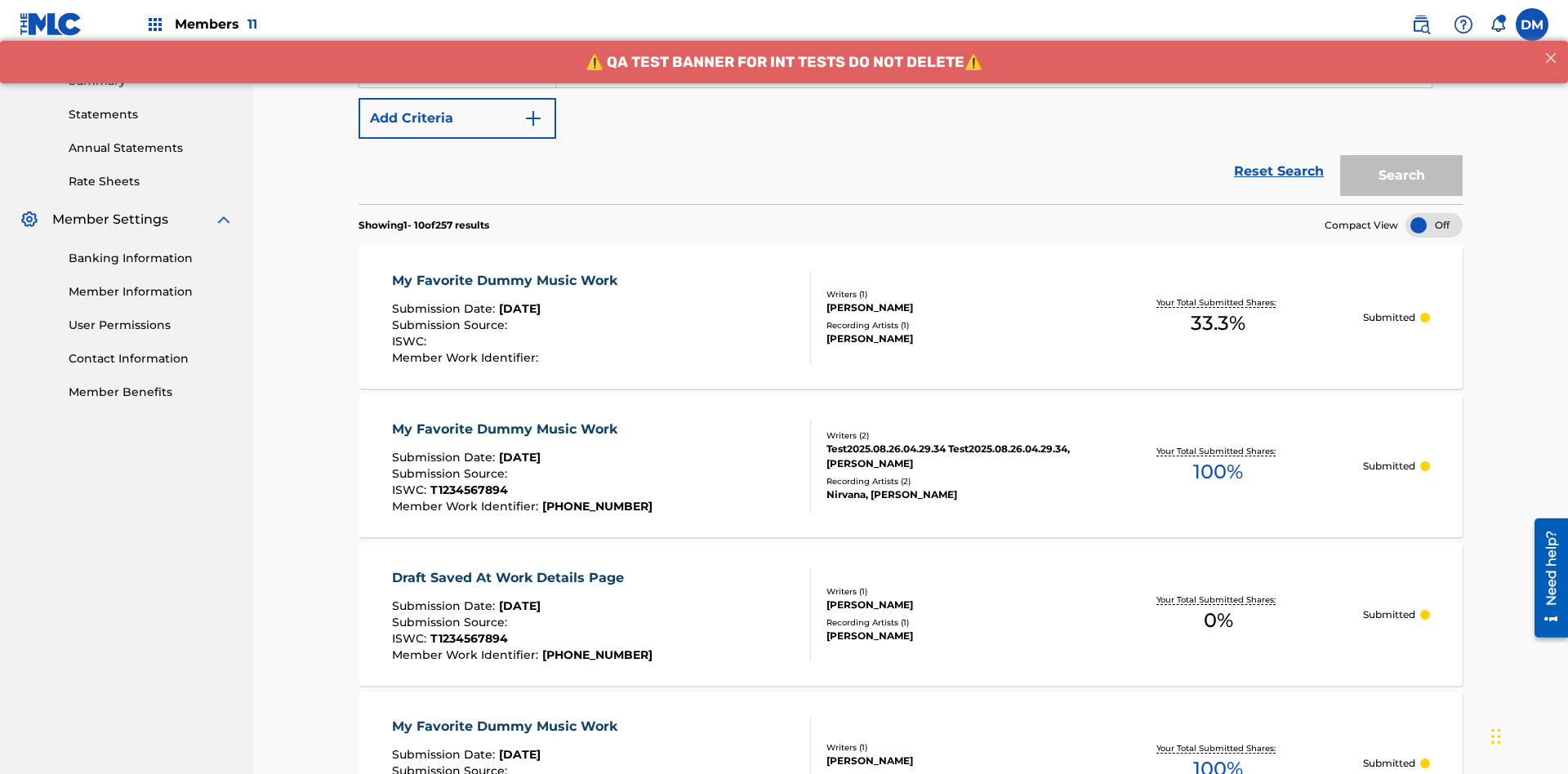
click at [457, 118] on button "Add Criteria" at bounding box center [457, 118] width 197 height 41
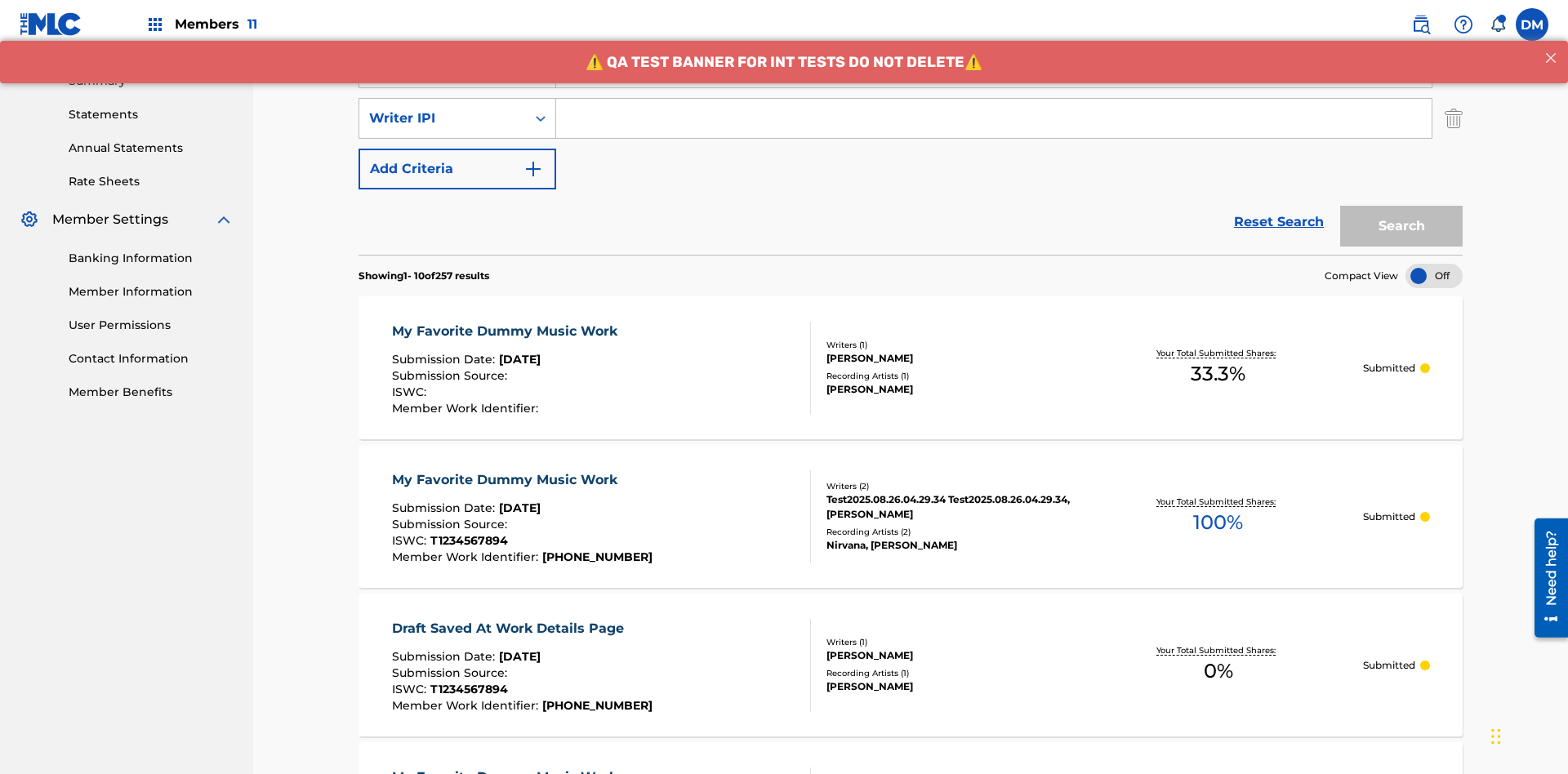
scroll to position [524, 0]
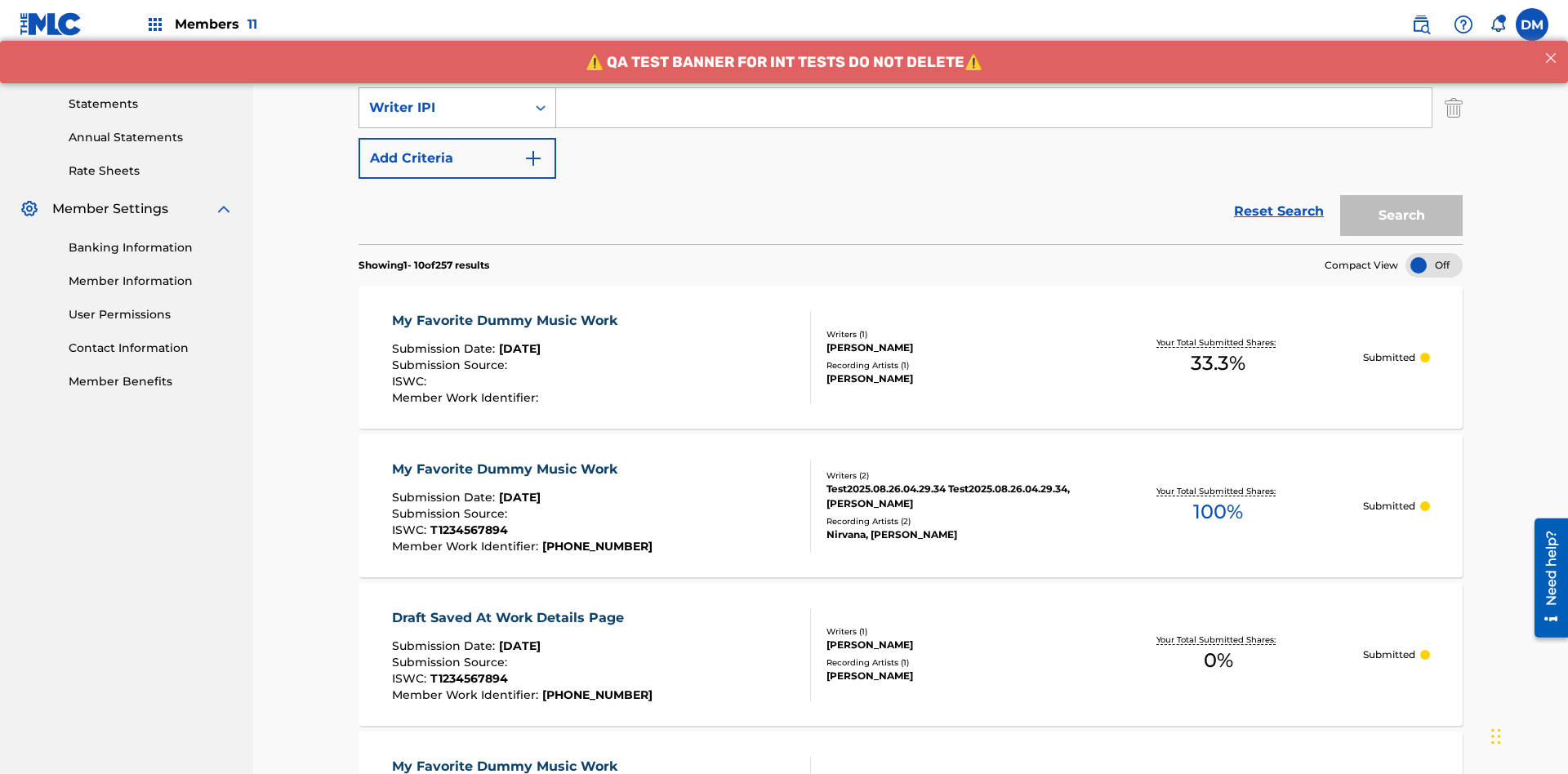
click at [443, 108] on div "Writer IPI" at bounding box center [443, 108] width 147 height 20
click at [457, 148] on div "Artist" at bounding box center [457, 148] width 196 height 41
click at [457, 138] on button "Add Criteria" at bounding box center [457, 158] width 197 height 41
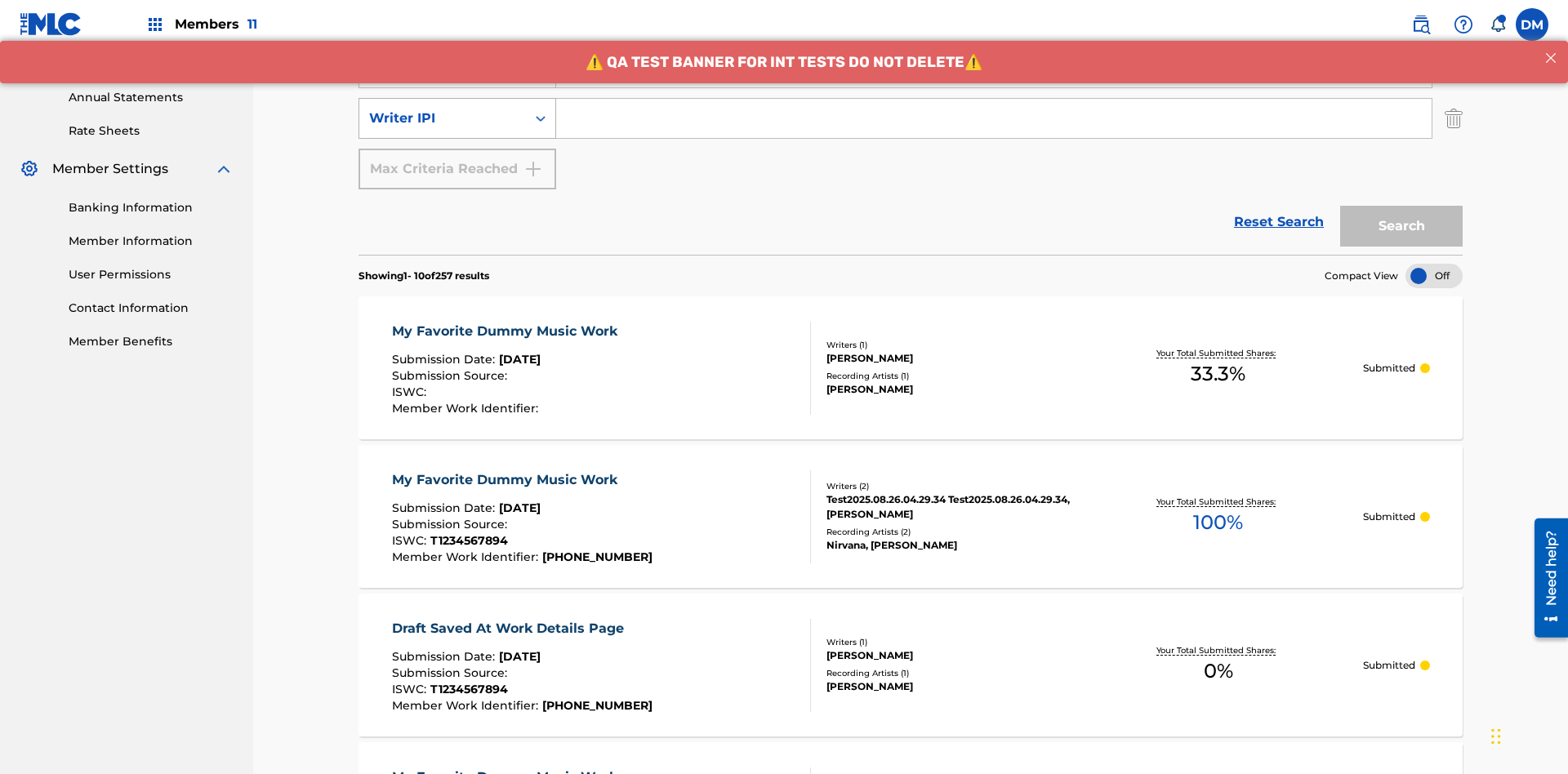
click at [443, 108] on div "Writer IPI" at bounding box center [443, 118] width 147 height 20
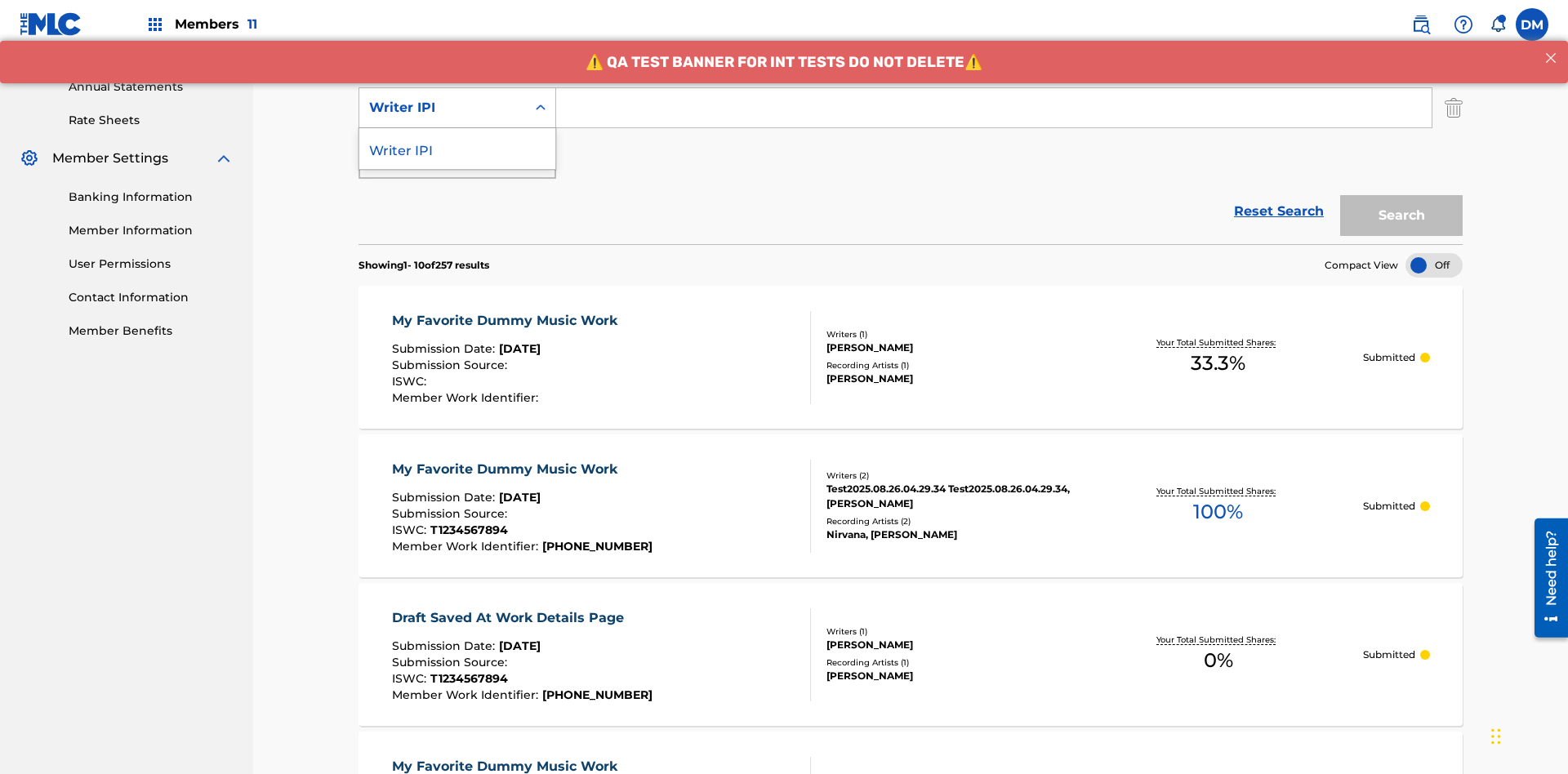
click at [457, 148] on div "Writer IPI" at bounding box center [457, 148] width 196 height 41
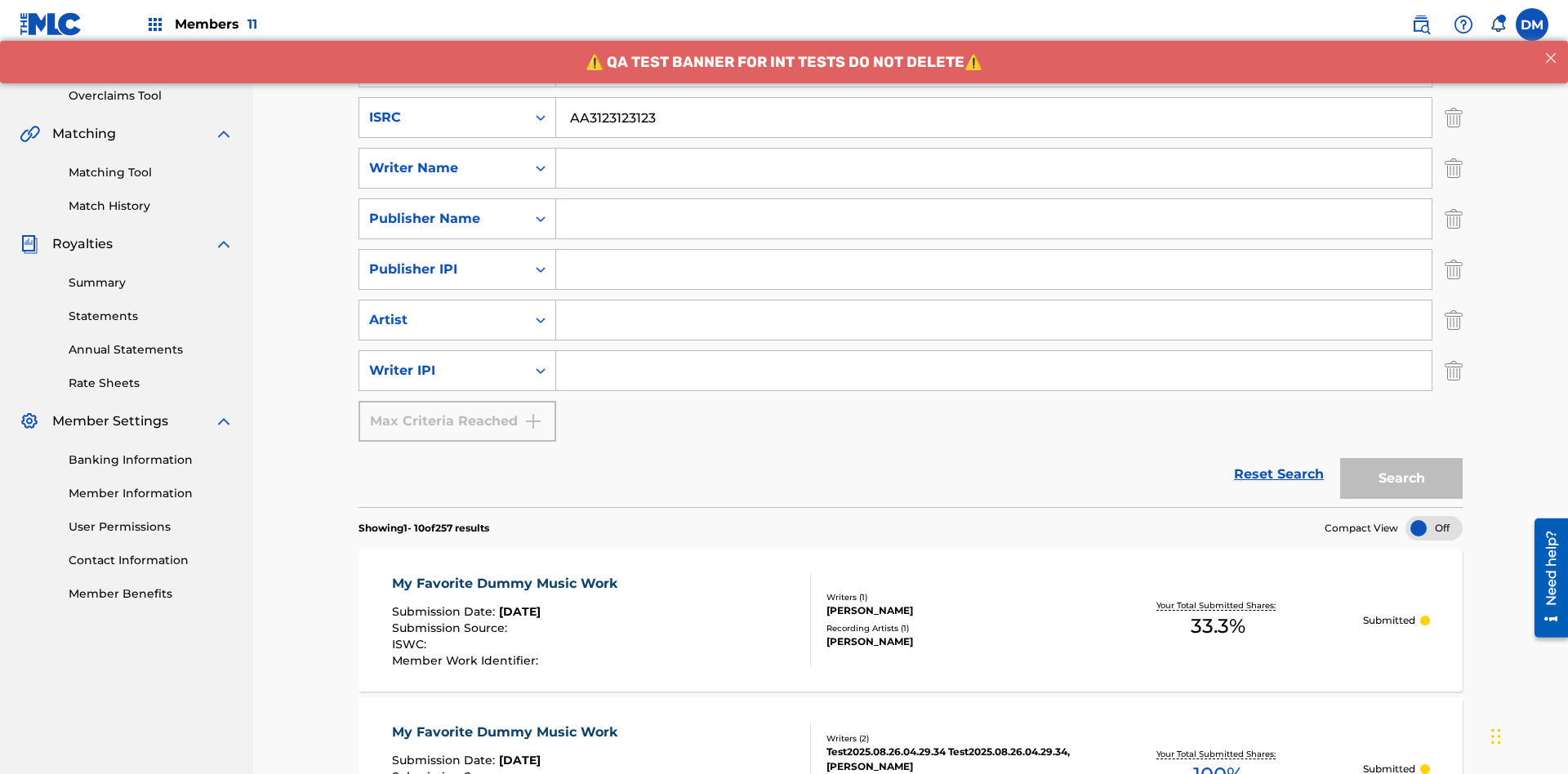
scroll to position [211, 0]
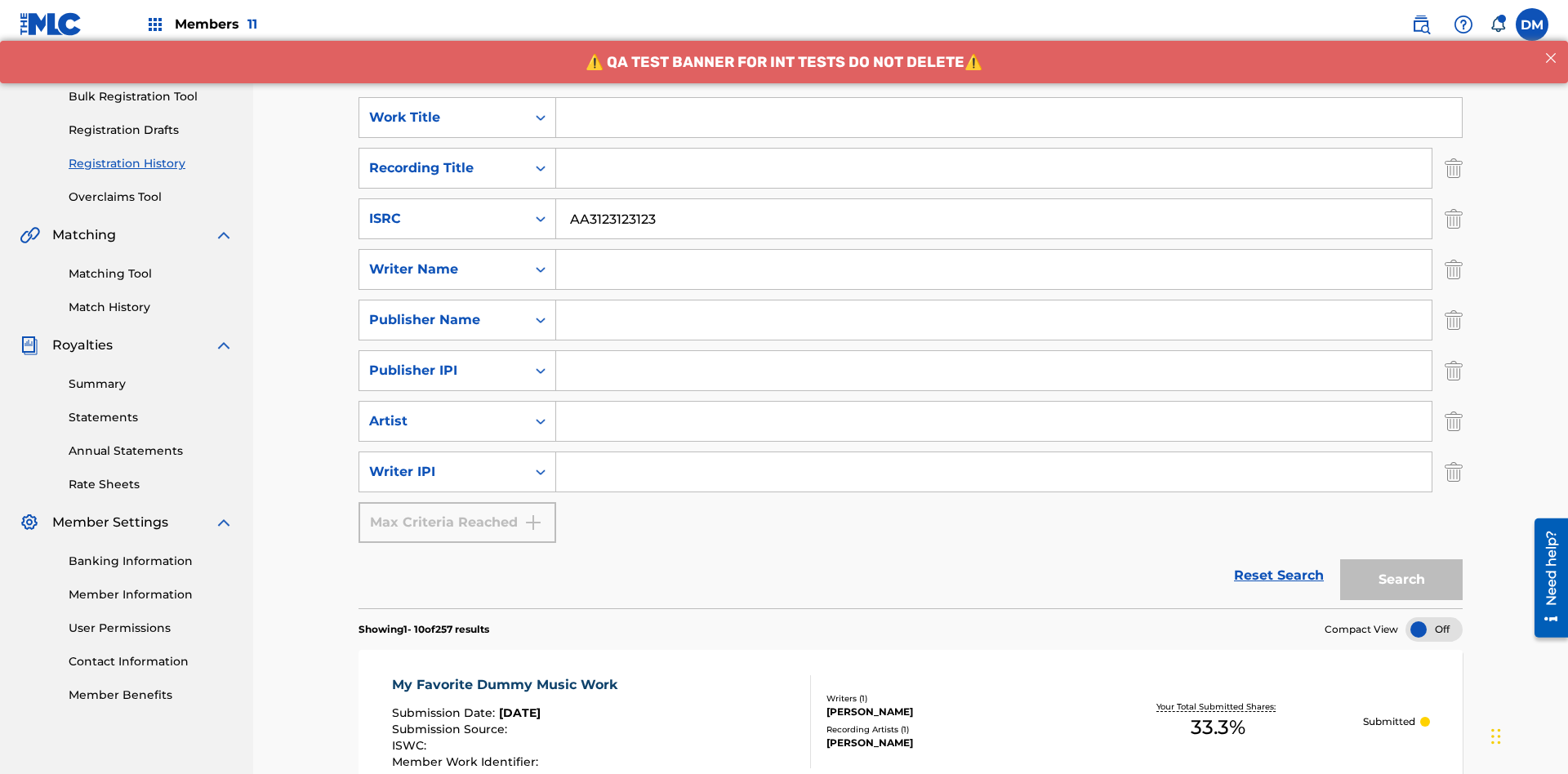
type input "AA3123123123"
click at [1009, 117] on input "Search Form" at bounding box center [1010, 117] width 906 height 39
type input "MY FAVORITE DUMMY MUSIC WORK"
click at [994, 250] on input "Search Form" at bounding box center [994, 269] width 876 height 39
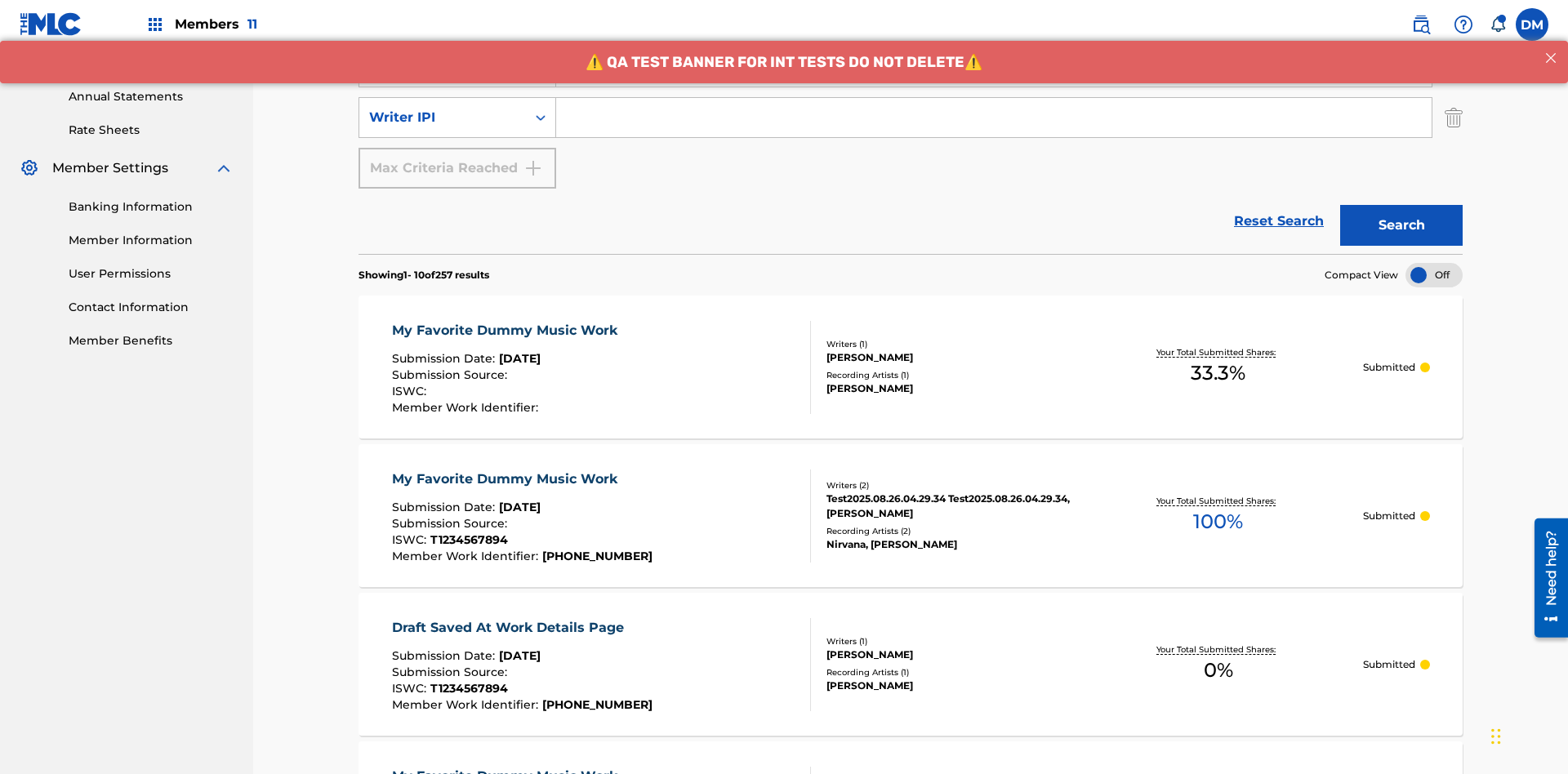
type input "BERKOWITZ"
click at [994, 117] on input "Search Form" at bounding box center [994, 117] width 876 height 39
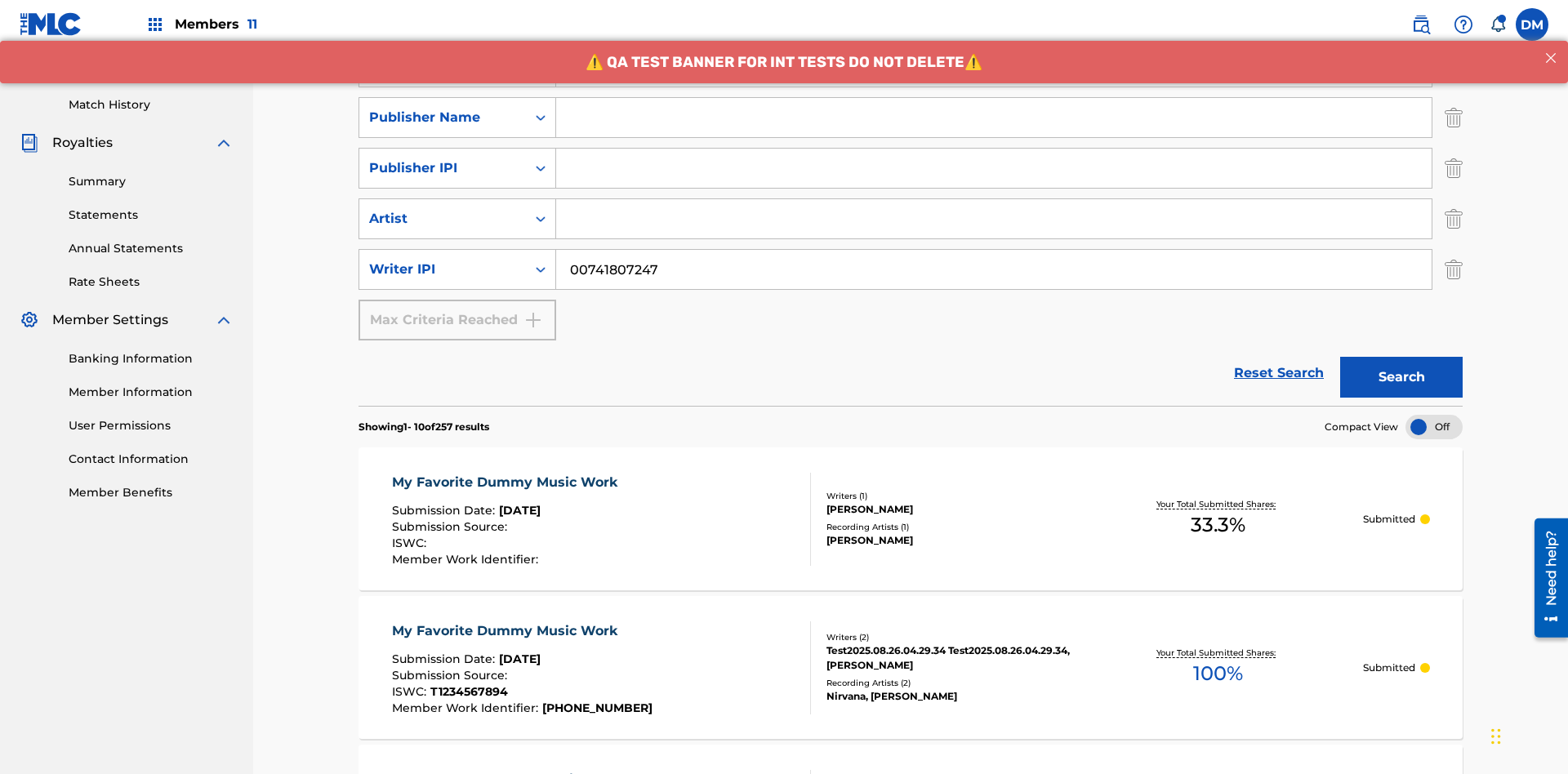
type input "00741807247"
click at [994, 117] on input "Search Form" at bounding box center [994, 117] width 876 height 39
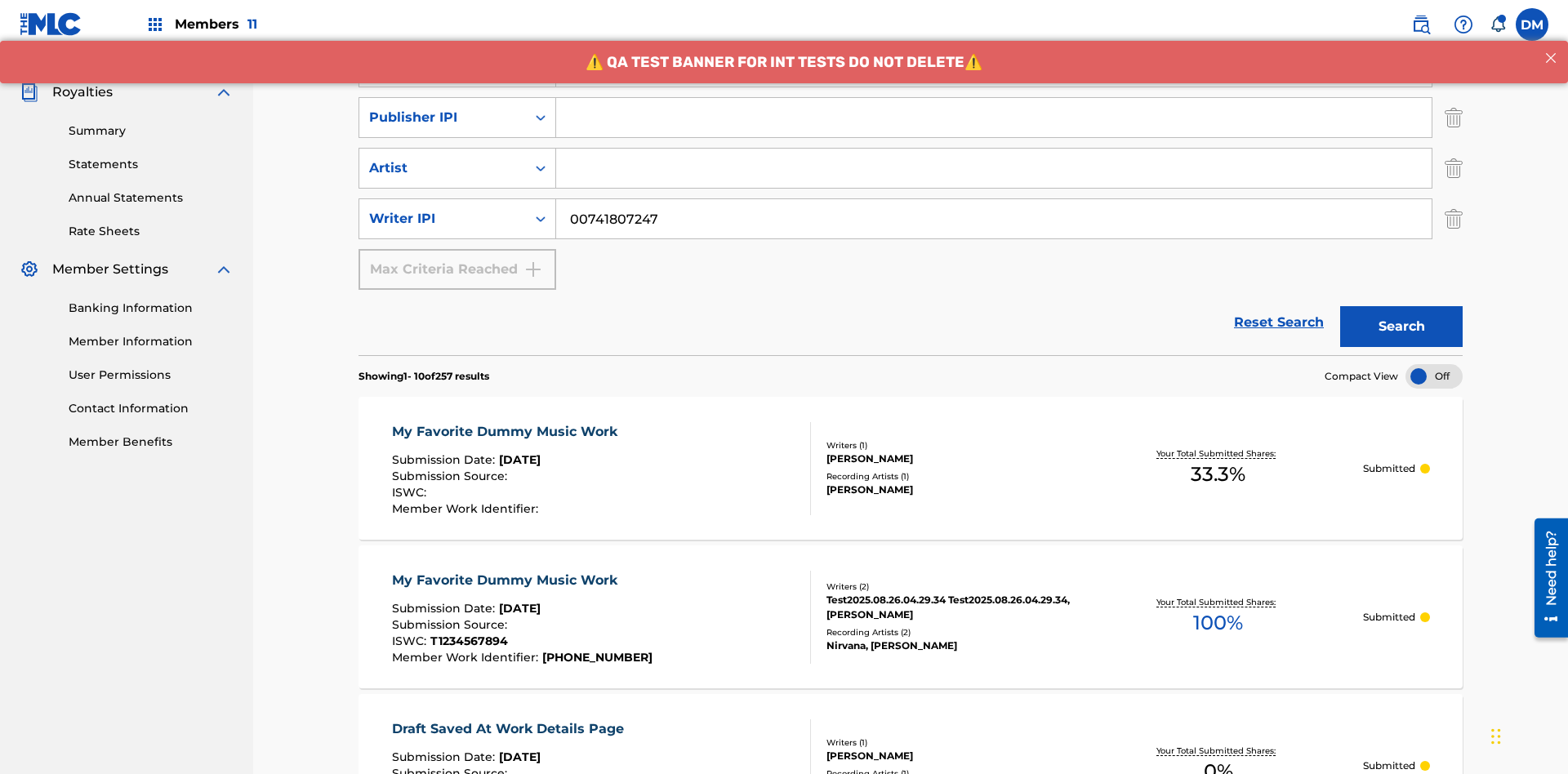
type input "CALACA"
click at [994, 117] on input "Search Form" at bounding box center [994, 117] width 876 height 39
type input "00214463592"
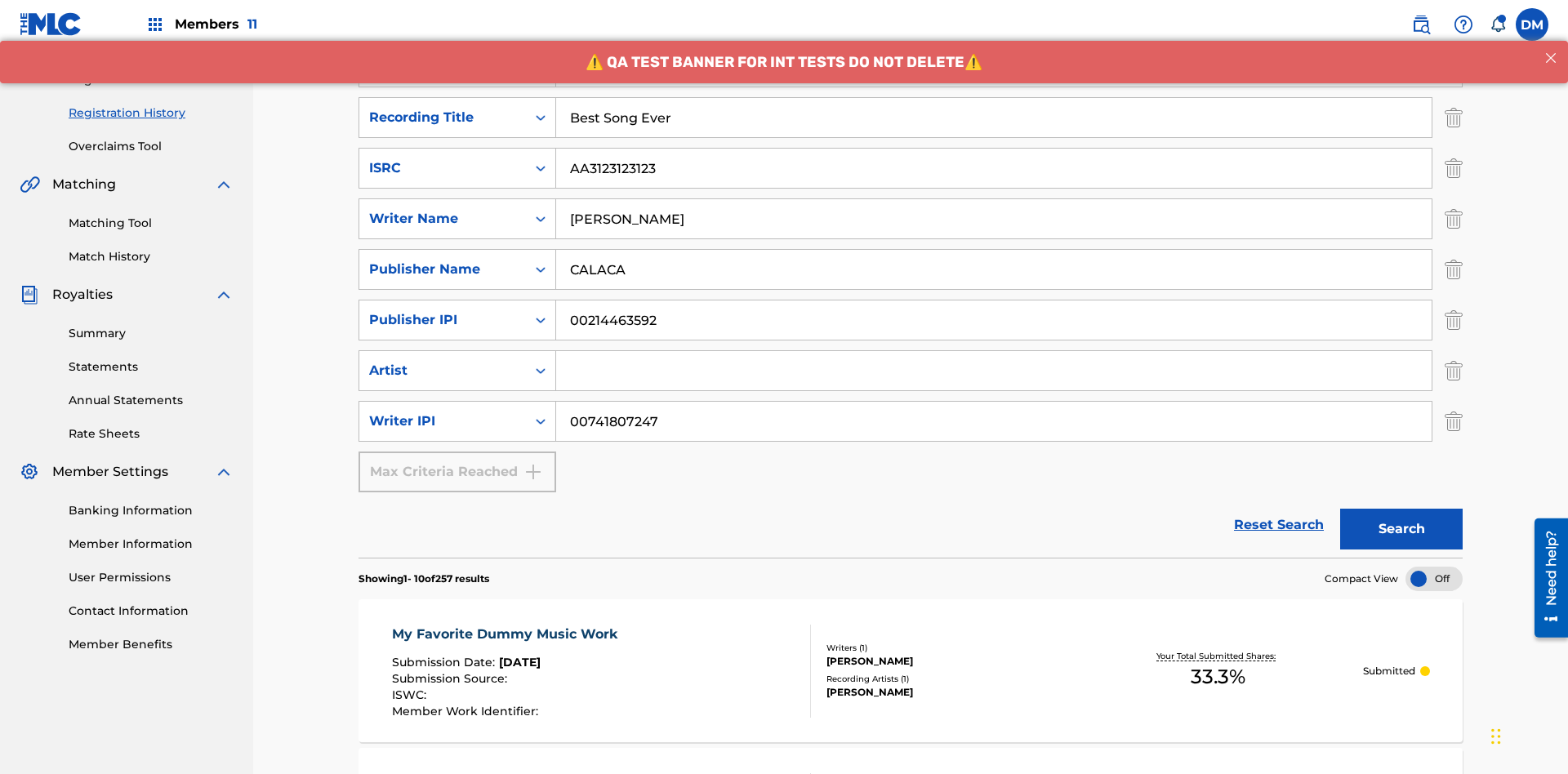
type input "Best Song Ever"
click at [994, 351] on input "Search Form" at bounding box center [994, 370] width 876 height 39
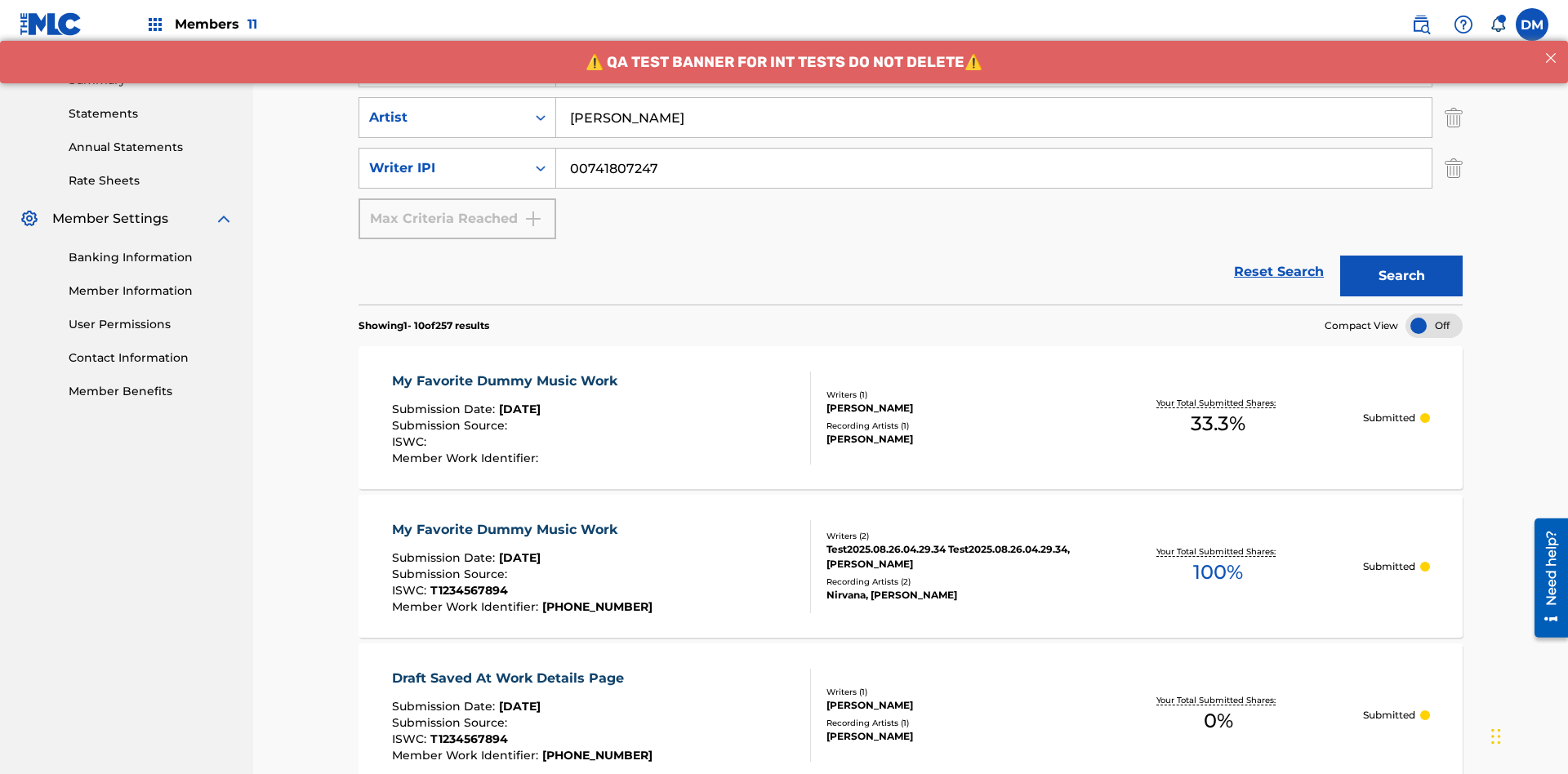
scroll to position [238, 0]
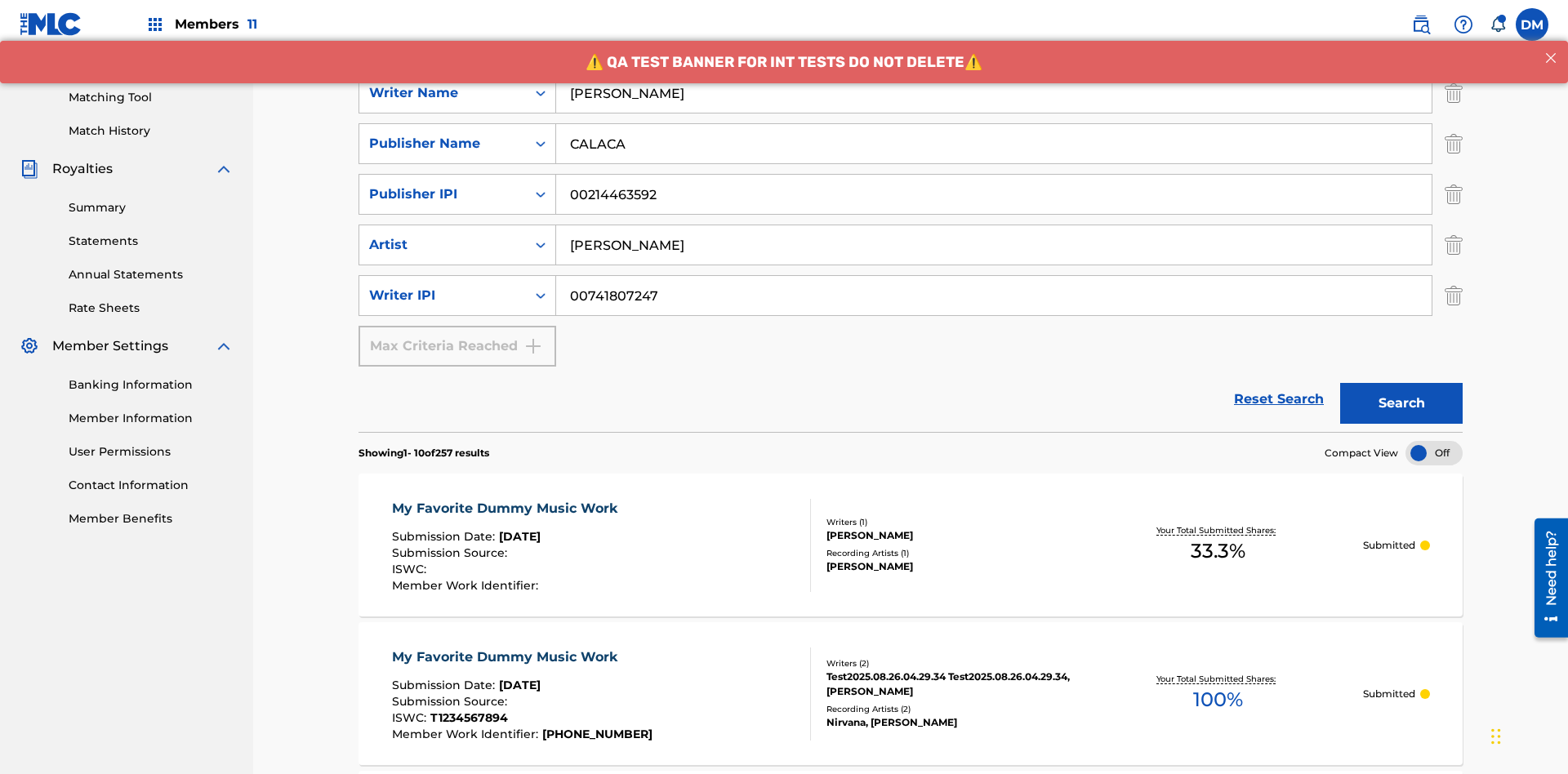
type input "Joe Lewis"
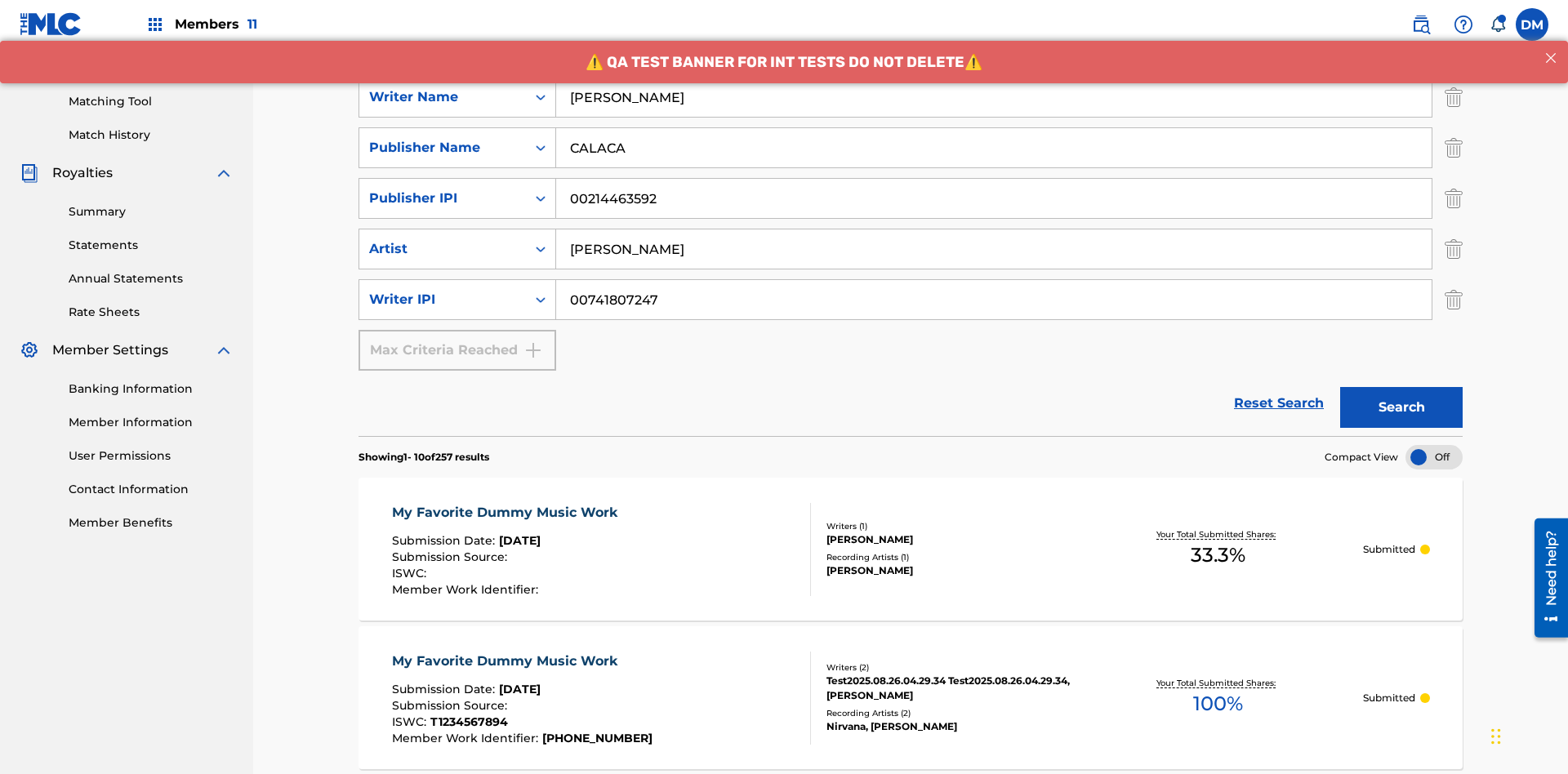
click at [1402, 387] on button "Search" at bounding box center [1402, 407] width 123 height 41
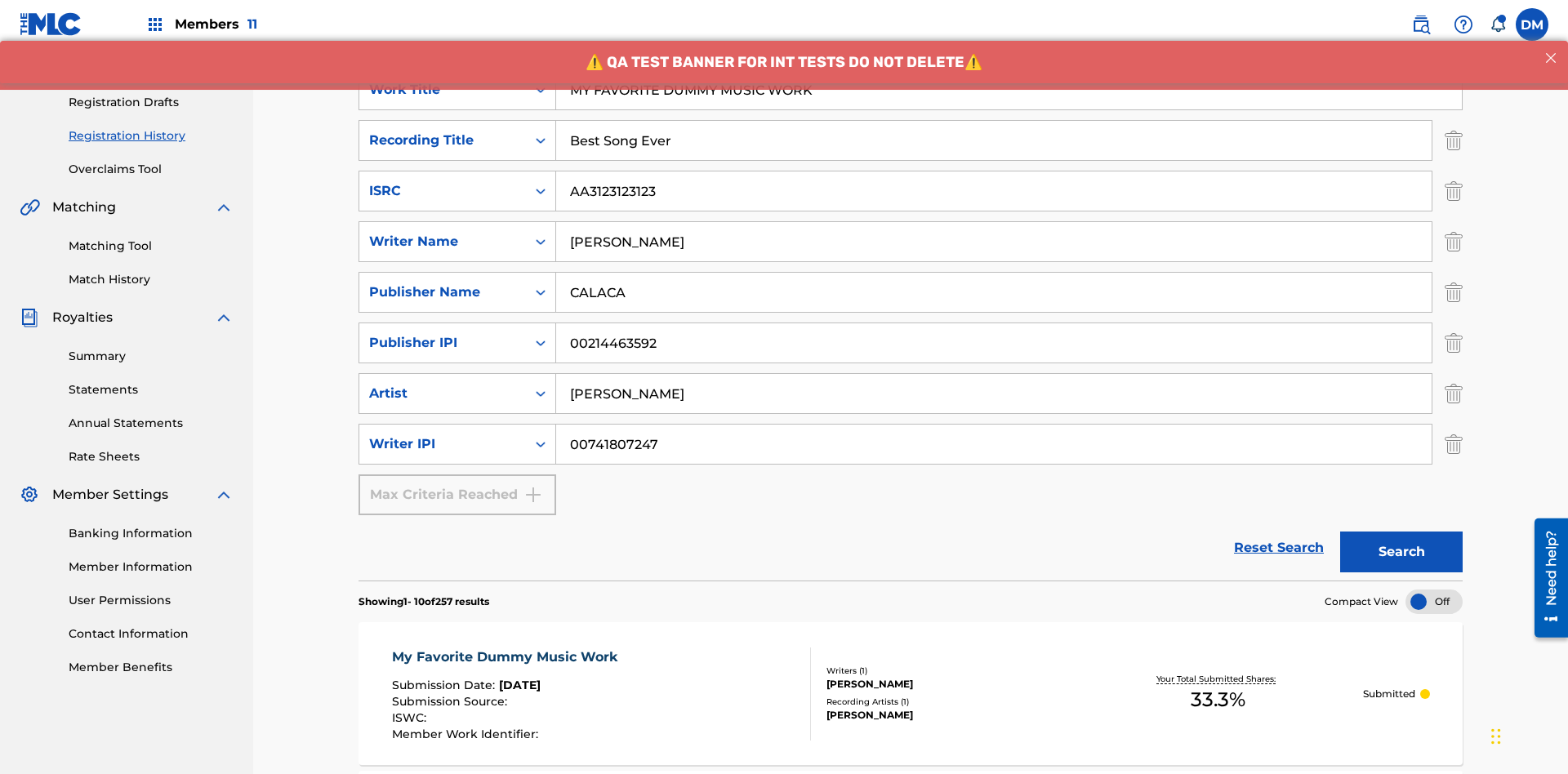
click at [507, 648] on div "My Favorite Dummy Music Work" at bounding box center [508, 658] width 234 height 20
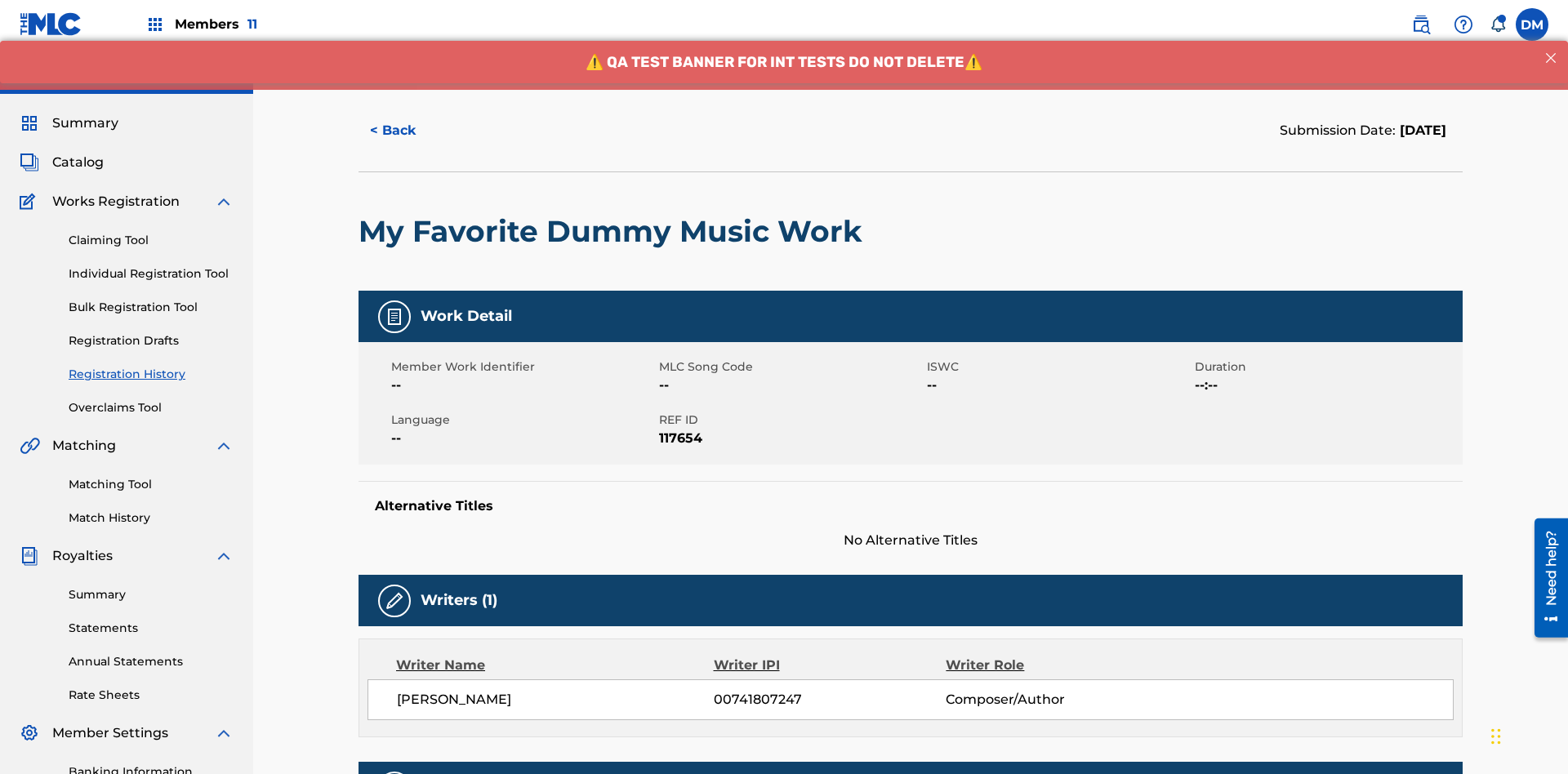
scroll to position [481, 0]
